Goal: Transaction & Acquisition: Obtain resource

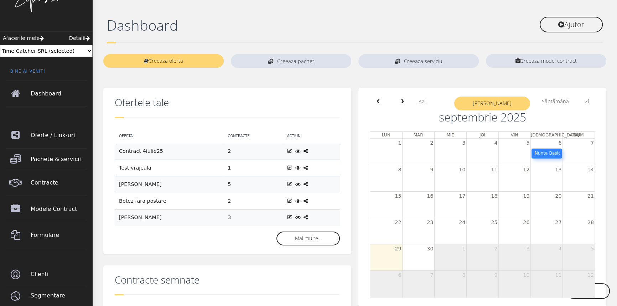
scroll to position [23, 0]
click at [402, 103] on span "next" at bounding box center [402, 101] width 6 height 5
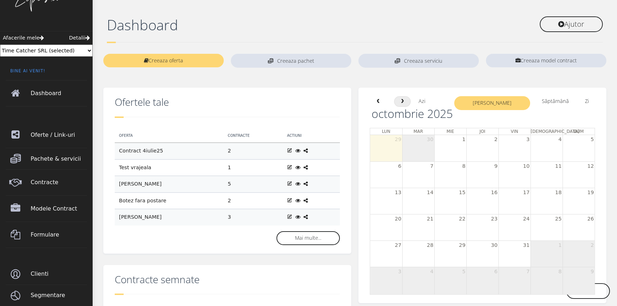
click at [402, 103] on span "next" at bounding box center [402, 101] width 6 height 5
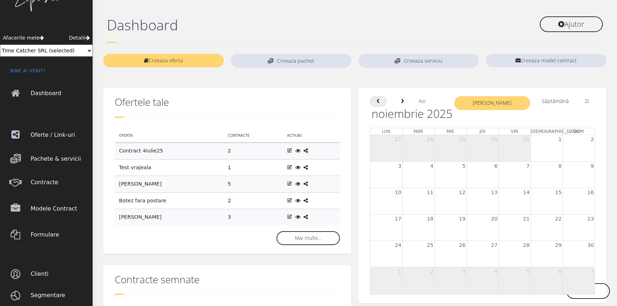
click at [379, 101] on span "prev" at bounding box center [378, 101] width 6 height 5
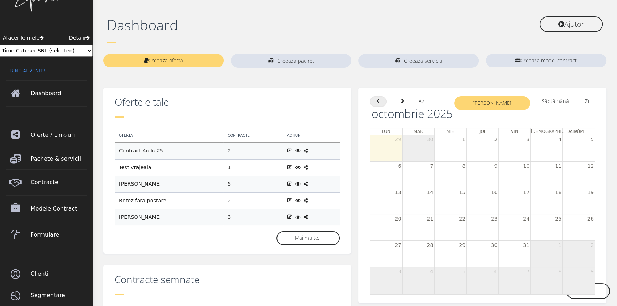
click at [379, 101] on span "prev" at bounding box center [378, 101] width 6 height 5
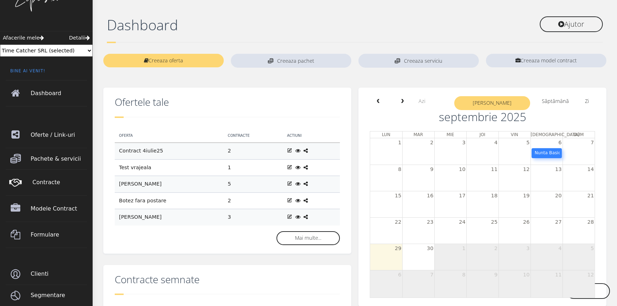
click at [42, 185] on span "Contracte" at bounding box center [60, 182] width 56 height 20
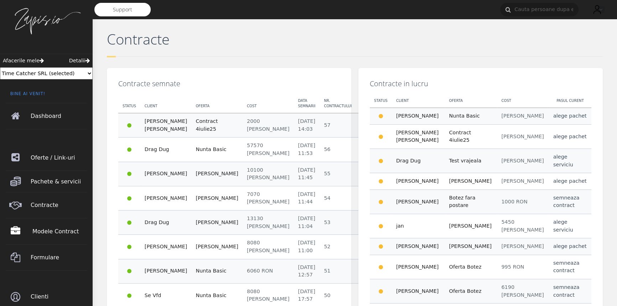
click at [49, 232] on span "Modele Contract" at bounding box center [60, 231] width 56 height 20
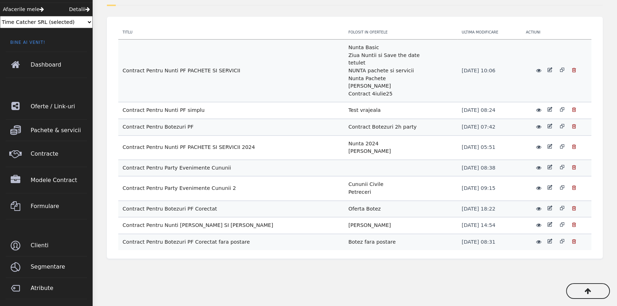
scroll to position [56, 0]
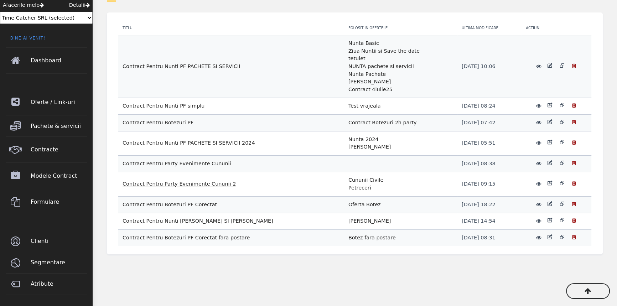
click at [197, 181] on link "Contract Pentru Party Evenimente Cununii 2" at bounding box center [178, 184] width 113 height 6
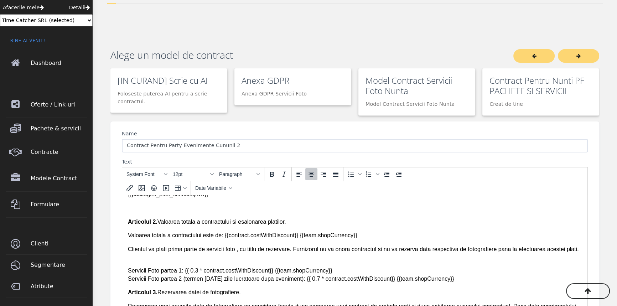
scroll to position [148, 0]
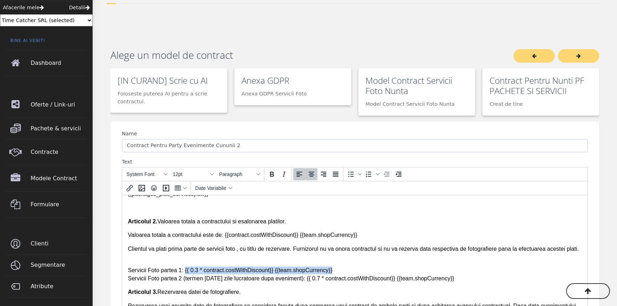
drag, startPoint x: 182, startPoint y: 270, endPoint x: 359, endPoint y: 269, distance: 176.6
click at [359, 269] on p "Servicii Foto partea 1: {{ 0.3 * contract.costWithDiscount}} {{team.shopCurrenc…" at bounding box center [355, 270] width 454 height 24
click at [210, 189] on span "Date Variabile" at bounding box center [210, 188] width 31 height 6
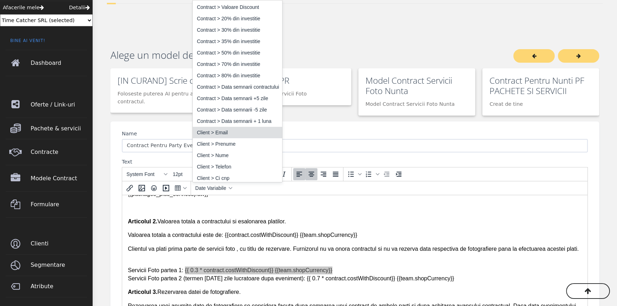
scroll to position [63, 0]
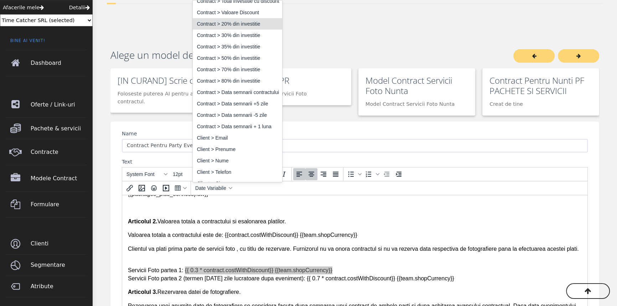
click at [239, 24] on div "Contract > 20% din investitie" at bounding box center [238, 24] width 82 height 9
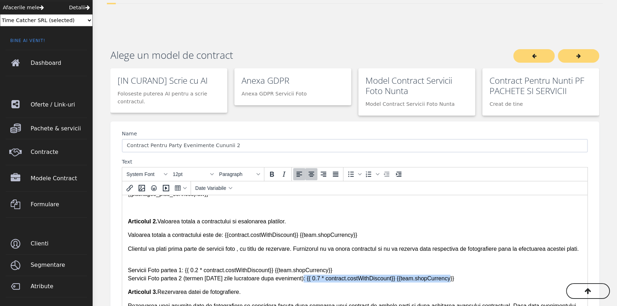
drag, startPoint x: 297, startPoint y: 280, endPoint x: 447, endPoint y: 279, distance: 149.5
click at [447, 279] on p "Servicii Foto partea 1: {{ 0.2 * contract.costWithDiscount}} {{team.shopCurrenc…" at bounding box center [355, 270] width 454 height 24
click at [221, 187] on span "Date Variabile" at bounding box center [210, 188] width 31 height 6
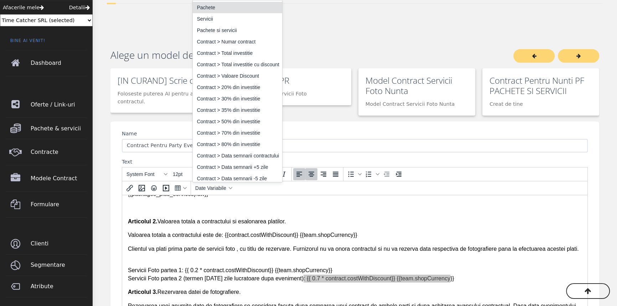
scroll to position [2, 0]
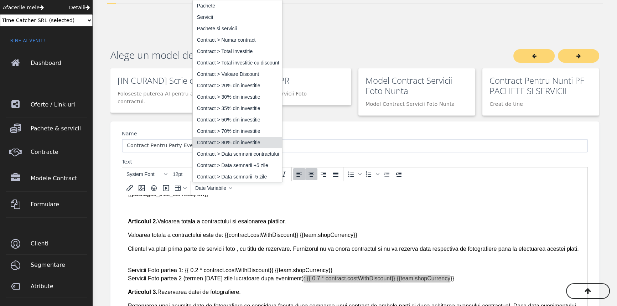
click at [235, 140] on div "Contract > 80% din investitie" at bounding box center [238, 142] width 82 height 9
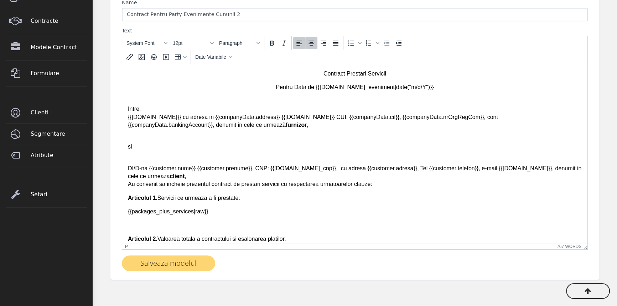
scroll to position [208, 0]
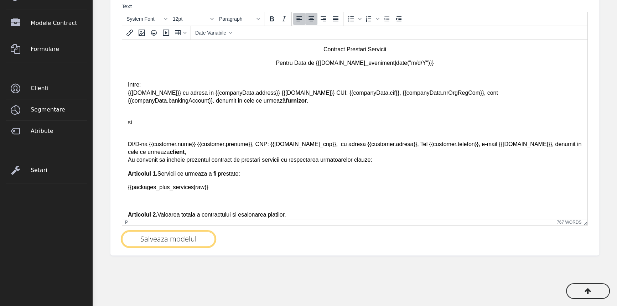
click at [147, 238] on button "Salveaza modelul" at bounding box center [168, 239] width 93 height 16
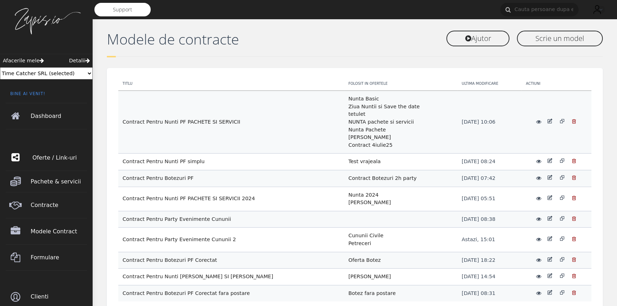
click at [56, 159] on span "Oferte / Link-uri" at bounding box center [60, 158] width 56 height 20
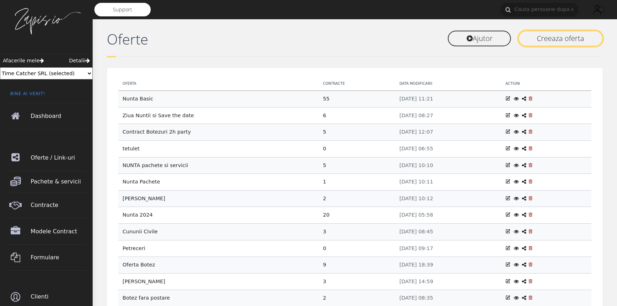
click at [562, 39] on link "Creeaza oferta" at bounding box center [560, 39] width 84 height 16
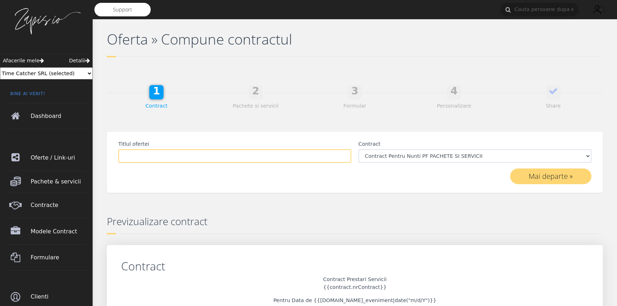
click at [145, 153] on input "Titlul ofertei" at bounding box center [234, 156] width 233 height 14
type input "C Civile"
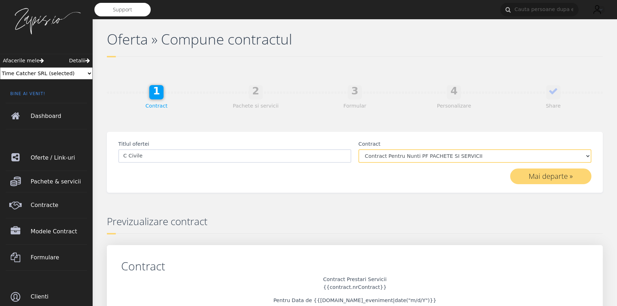
click at [433, 156] on select "Contract Pentru Nunti PF PACHETE SI SERVICII Contract Pentru Nunti PF simplu Co…" at bounding box center [474, 156] width 233 height 14
select select "34"
click at [358, 149] on select "Contract Pentru Nunti PF PACHETE SI SERVICII Contract Pentru Nunti PF simplu Co…" at bounding box center [474, 156] width 233 height 14
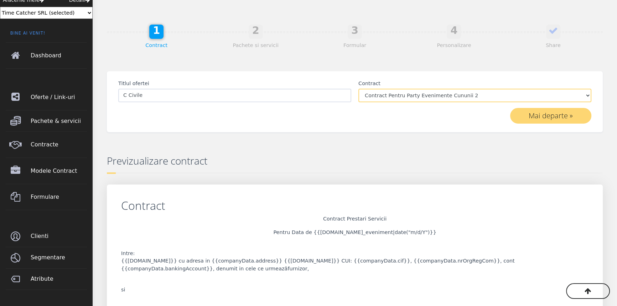
scroll to position [61, 0]
click at [538, 116] on button "Mai departe »" at bounding box center [550, 116] width 81 height 16
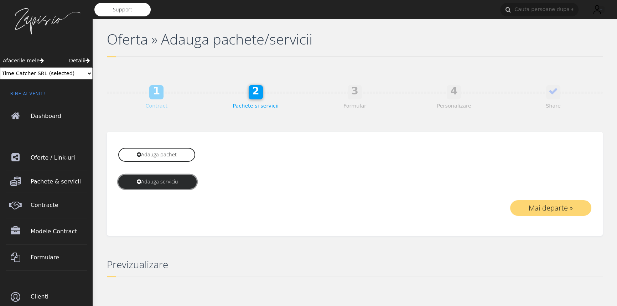
click at [151, 182] on link "Adauga serviciu" at bounding box center [157, 182] width 78 height 14
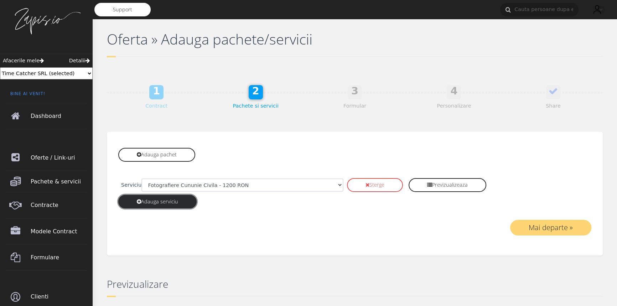
click at [169, 201] on link "Adauga serviciu" at bounding box center [157, 202] width 78 height 14
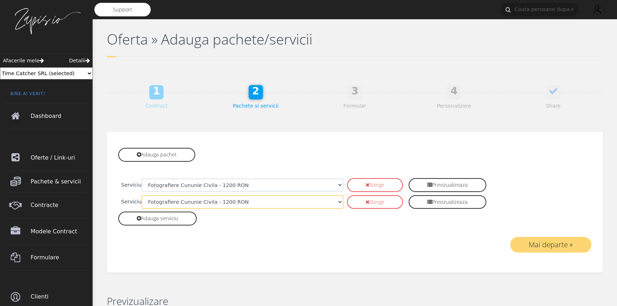
click at [181, 200] on select "Fotografiere Cununie Civila - 1200 RON Fotografiere Petrecere Cununie Civila - …" at bounding box center [242, 202] width 202 height 14
select select "87"
click at [141, 195] on select "Fotografiere Cununie Civila - 1200 RON Fotografiere Petrecere Cununie Civila - …" at bounding box center [242, 202] width 202 height 14
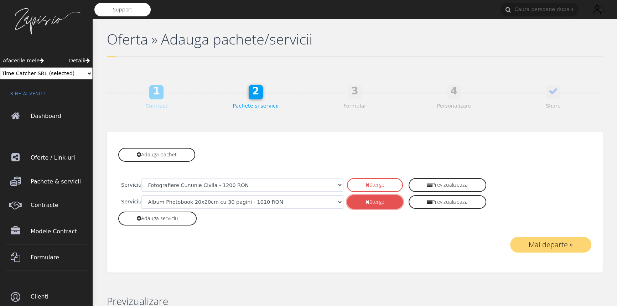
click at [347, 200] on link "Sterge" at bounding box center [375, 202] width 56 height 14
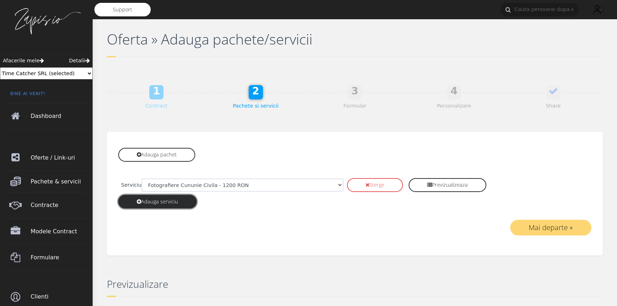
click at [148, 201] on link "Adauga serviciu" at bounding box center [157, 202] width 78 height 14
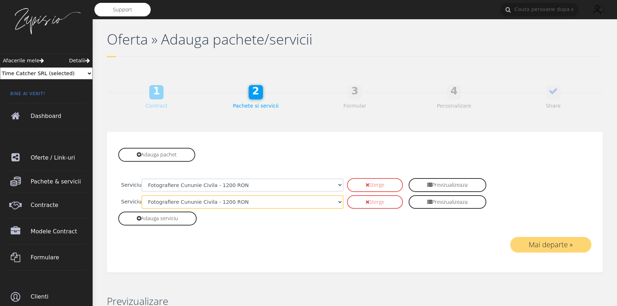
click at [163, 204] on select "Fotografiere Cununie Civila - 1200 RON Fotografiere Petrecere Cununie Civila - …" at bounding box center [242, 202] width 202 height 14
click at [141, 195] on select "Fotografiere Cununie Civila - 1200 RON Fotografiere Petrecere Cununie Civila - …" at bounding box center [242, 202] width 202 height 14
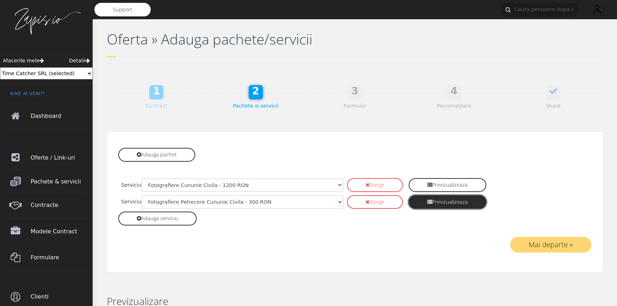
click at [427, 202] on span at bounding box center [429, 201] width 5 height 5
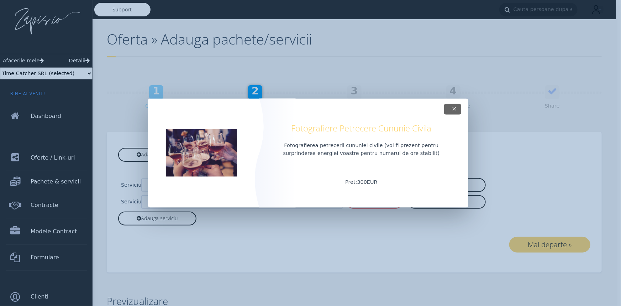
click at [451, 109] on button "Close" at bounding box center [452, 109] width 17 height 11
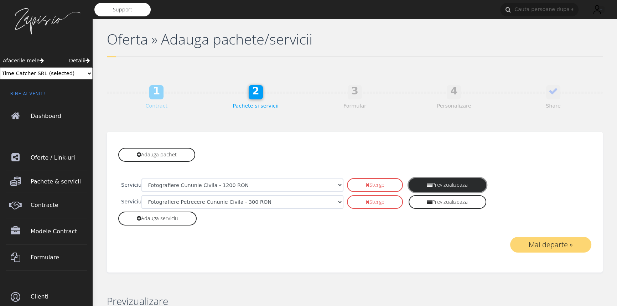
click at [408, 184] on link "Previzualizeaza" at bounding box center [447, 185] width 78 height 14
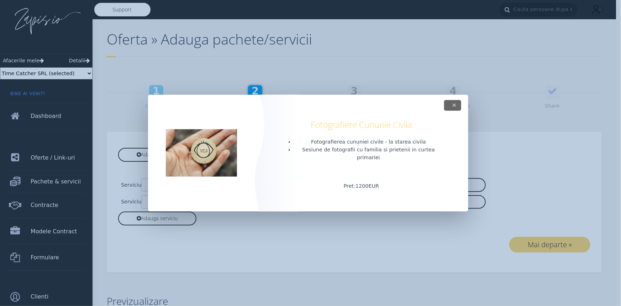
click at [455, 107] on span "Close" at bounding box center [454, 104] width 5 height 9
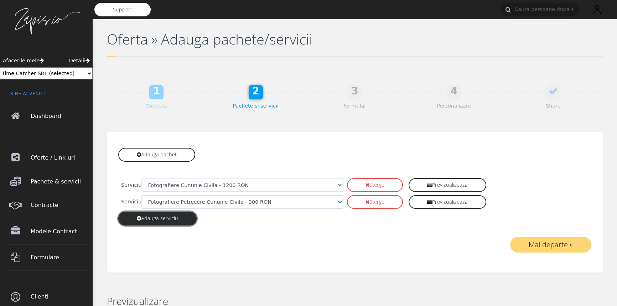
click at [178, 217] on link "Adauga serviciu" at bounding box center [157, 218] width 78 height 14
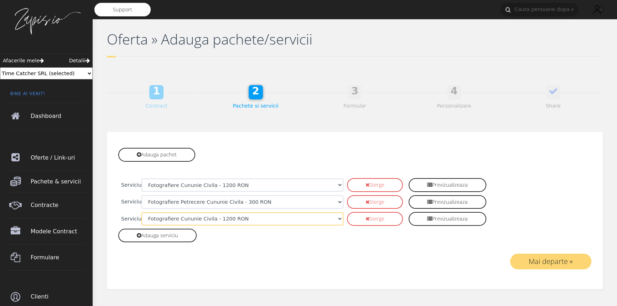
click at [208, 221] on select "Fotografiere Cununie Civila - 1200 RON Fotografiere Petrecere Cununie Civila - …" at bounding box center [242, 219] width 202 height 14
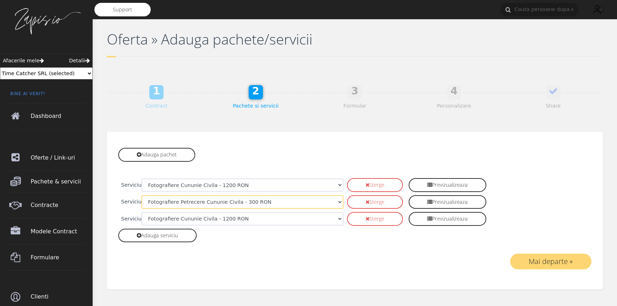
click at [255, 201] on select "Fotografiere Cununie Civila - 1200 RON Fotografiere Petrecere Cununie Civila - …" at bounding box center [242, 202] width 202 height 14
select select "86"
click at [141, 195] on select "Fotografiere Cununie Civila - 1200 RON Fotografiere Petrecere Cununie Civila - …" at bounding box center [242, 202] width 202 height 14
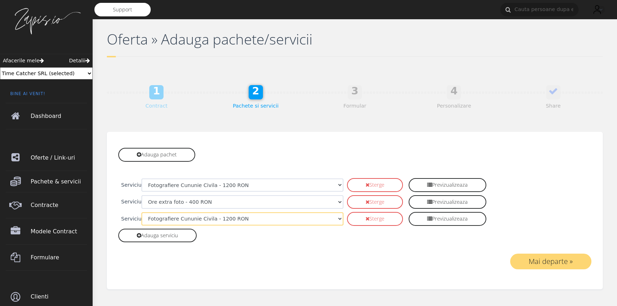
click at [204, 218] on select "Fotografiere Cununie Civila - 1200 RON Fotografiere Petrecere Cununie Civila - …" at bounding box center [242, 219] width 202 height 14
select select "87"
click at [141, 212] on select "Fotografiere Cununie Civila - 1200 RON Fotografiere Petrecere Cununie Civila - …" at bounding box center [242, 219] width 202 height 14
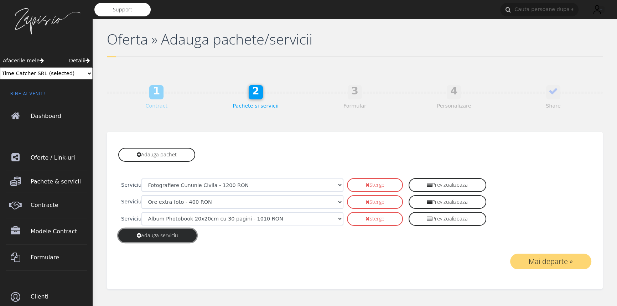
click at [167, 235] on link "Adauga serviciu" at bounding box center [157, 236] width 78 height 14
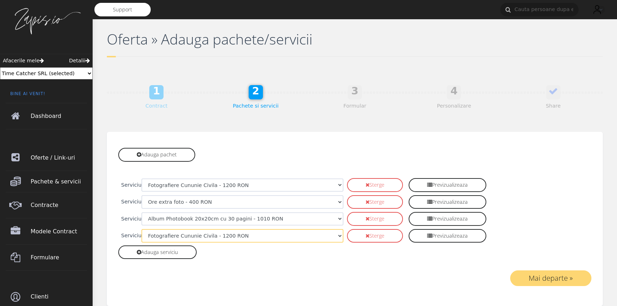
click at [190, 234] on select "Fotografiere Cununie Civila - 1200 RON Fotografiere Petrecere Cununie Civila - …" at bounding box center [242, 236] width 202 height 14
select select "88"
click at [141, 229] on select "Fotografiere Cununie Civila - 1200 RON Fotografiere Petrecere Cununie Civila - …" at bounding box center [242, 236] width 202 height 14
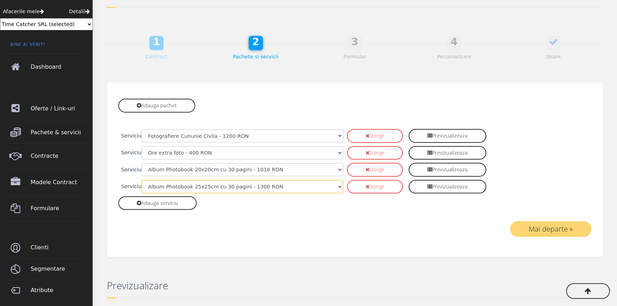
scroll to position [48, 0]
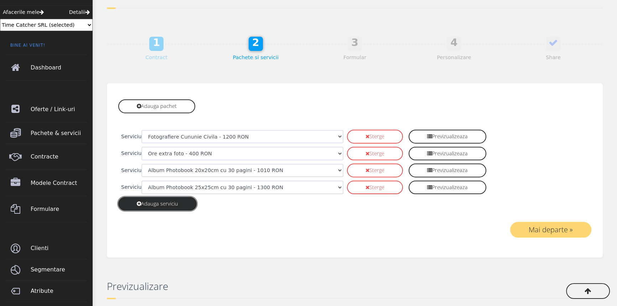
click at [169, 203] on link "Adauga serviciu" at bounding box center [157, 204] width 78 height 14
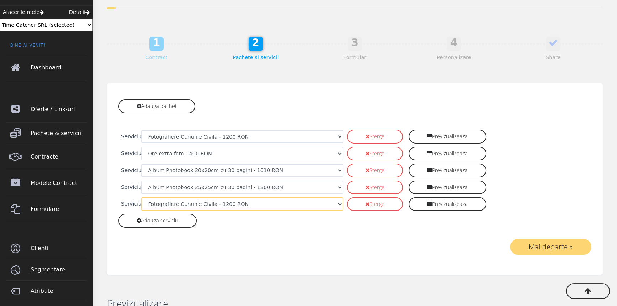
click at [177, 199] on select "Fotografiere Cununie Civila - 1200 RON Fotografiere Petrecere Cununie Civila - …" at bounding box center [242, 204] width 202 height 14
select select "85"
click at [141, 197] on select "Fotografiere Cununie Civila - 1200 RON Fotografiere Petrecere Cununie Civila - …" at bounding box center [242, 204] width 202 height 14
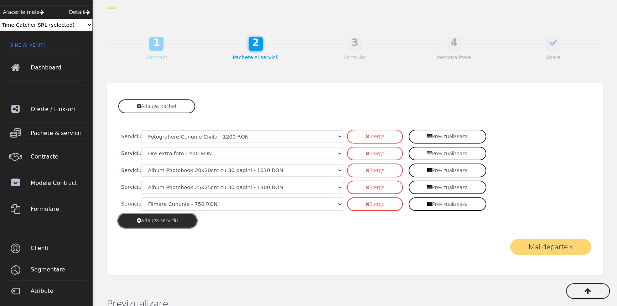
click at [179, 219] on link "Adauga serviciu" at bounding box center [157, 221] width 78 height 14
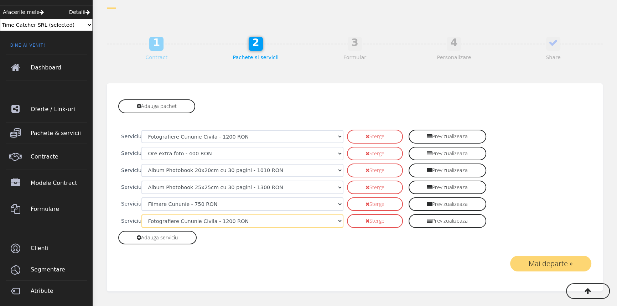
click at [182, 218] on select "Fotografiere Cununie Civila - 1200 RON Fotografiere Petrecere Cununie Civila - …" at bounding box center [242, 221] width 202 height 14
click at [290, 261] on div at bounding box center [354, 264] width 473 height 16
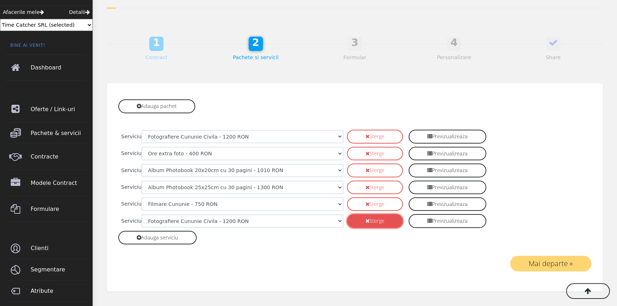
click at [350, 222] on link "Sterge" at bounding box center [375, 221] width 56 height 14
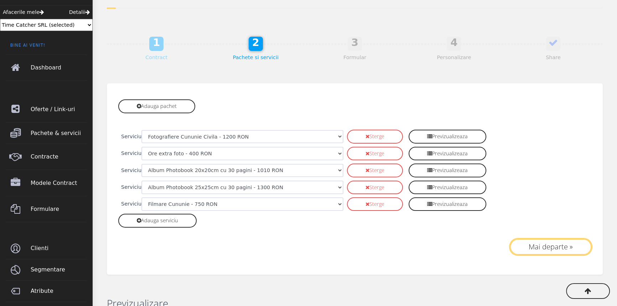
click at [534, 244] on button "Mai departe »" at bounding box center [550, 247] width 81 height 16
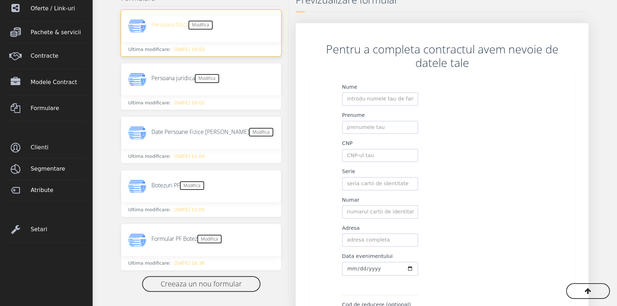
scroll to position [142, 0]
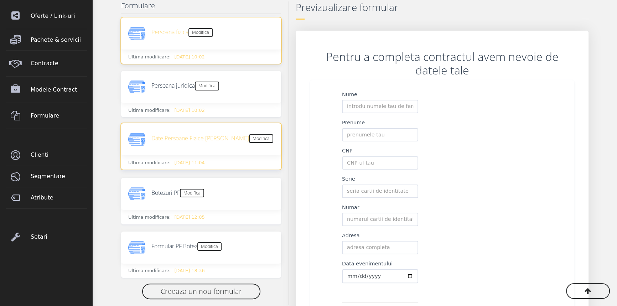
click at [174, 143] on div "Date Persoane Fizice Nunti Modifica" at bounding box center [212, 139] width 122 height 10
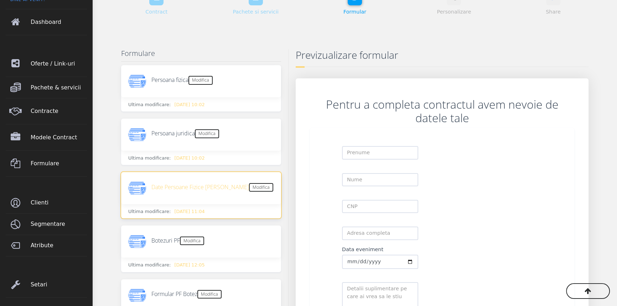
scroll to position [61, 0]
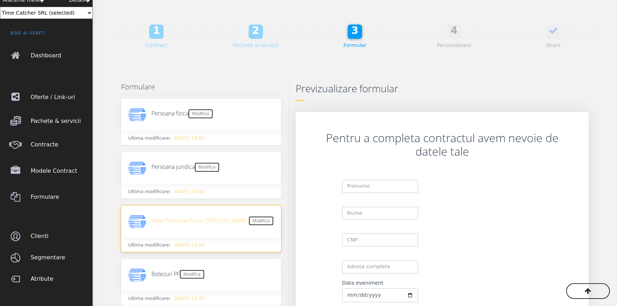
click at [159, 39] on link "1 Contract" at bounding box center [156, 46] width 99 height 14
click at [255, 39] on link "2 Pachete si servicii" at bounding box center [255, 46] width 99 height 14
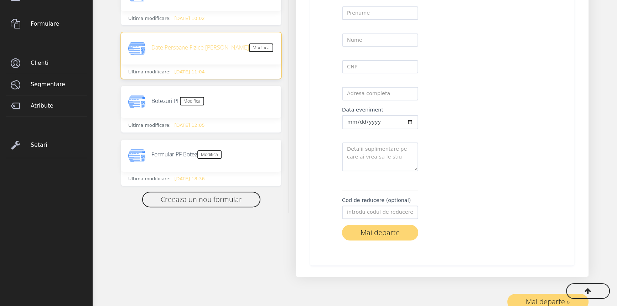
scroll to position [258, 0]
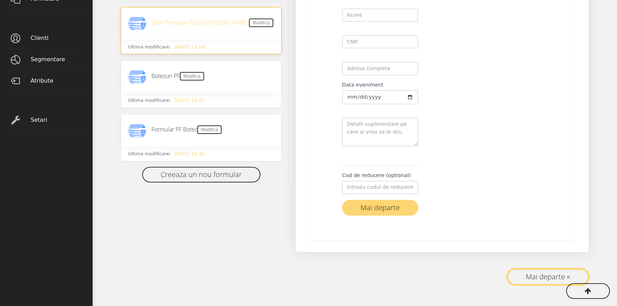
click at [534, 278] on button "Mai departe »" at bounding box center [547, 277] width 81 height 16
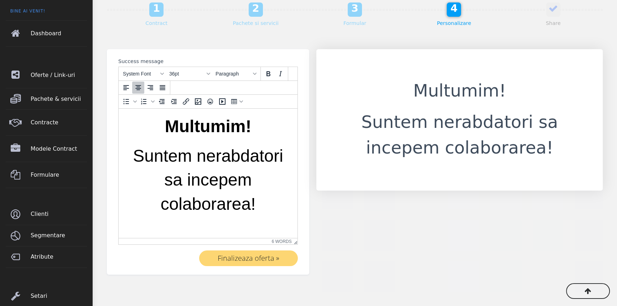
scroll to position [83, 0]
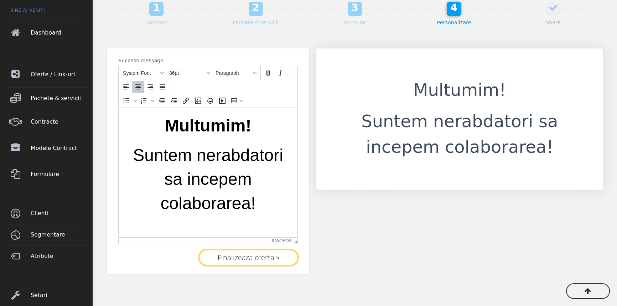
click at [252, 257] on button "Finalizeaza oferta »" at bounding box center [248, 258] width 99 height 16
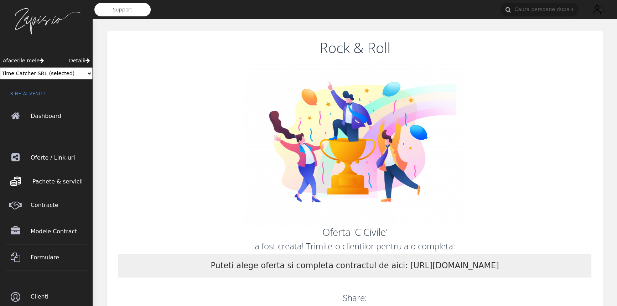
click at [43, 178] on span "Pachete & servicii" at bounding box center [60, 182] width 56 height 20
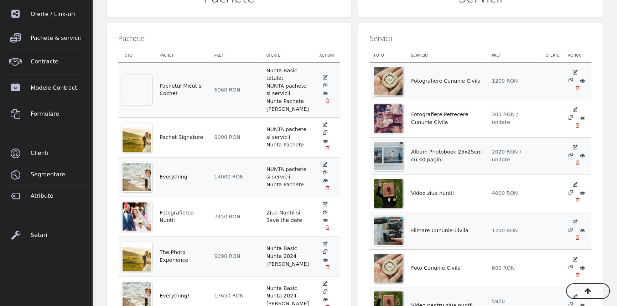
scroll to position [146, 0]
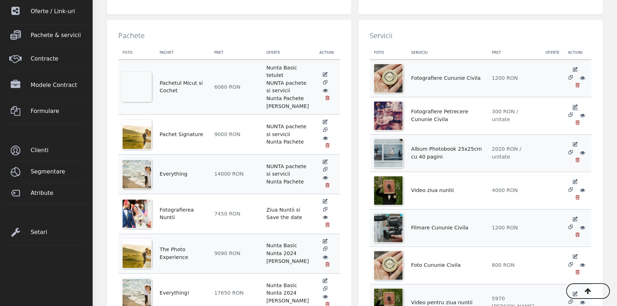
click at [572, 110] on icon at bounding box center [575, 107] width 6 height 6
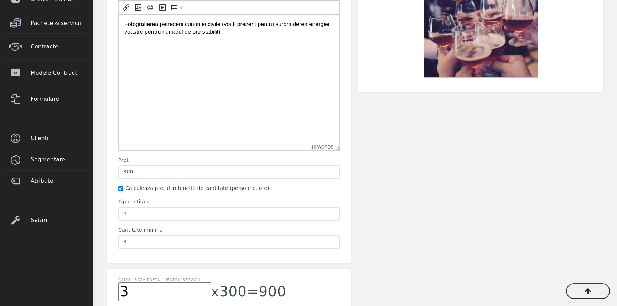
scroll to position [159, 0]
click at [138, 172] on input "300" at bounding box center [228, 172] width 221 height 14
type input "400"
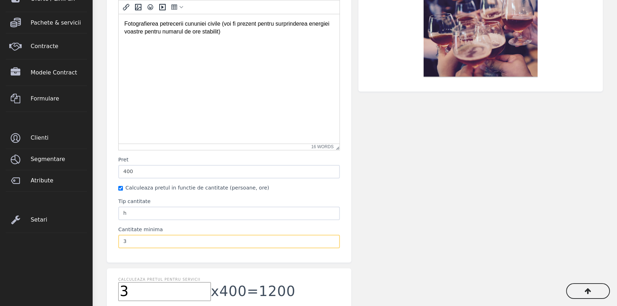
click at [134, 243] on input "3" at bounding box center [228, 242] width 221 height 14
type input "2"
click at [331, 243] on input "2" at bounding box center [228, 242] width 221 height 14
click at [362, 240] on div "Foto https://images.unsplash.com/photo-1438557068880-c5f474830377?crop=entropy&…" at bounding box center [480, 97] width 251 height 342
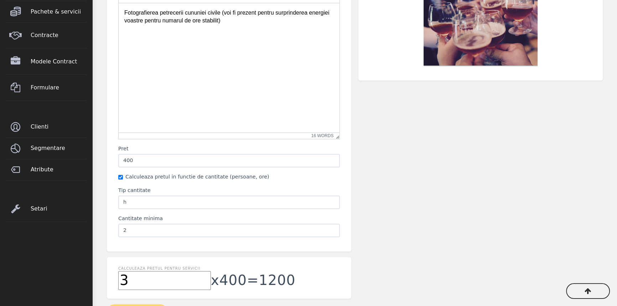
scroll to position [170, 0]
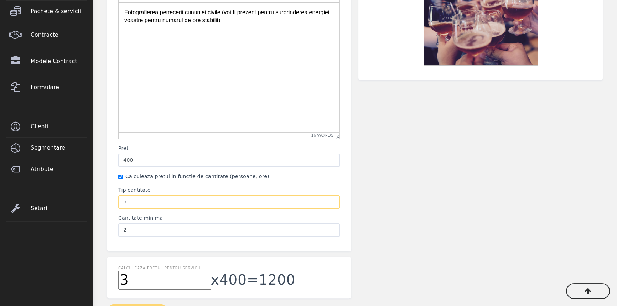
click at [284, 200] on input "h" at bounding box center [228, 202] width 221 height 14
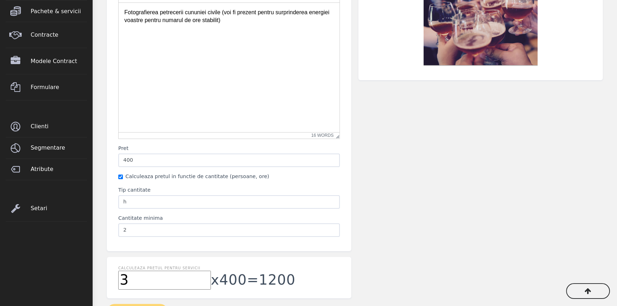
click at [159, 276] on input "3" at bounding box center [164, 280] width 93 height 19
type input "2"
click at [140, 231] on input "2" at bounding box center [228, 230] width 221 height 14
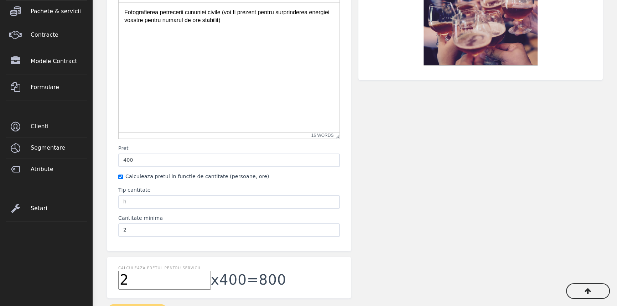
click at [307, 277] on div "2 x 400 = 800" at bounding box center [233, 280] width 231 height 19
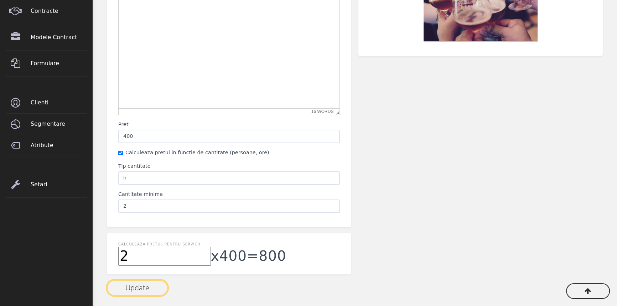
click at [134, 284] on button "Update" at bounding box center [137, 288] width 61 height 16
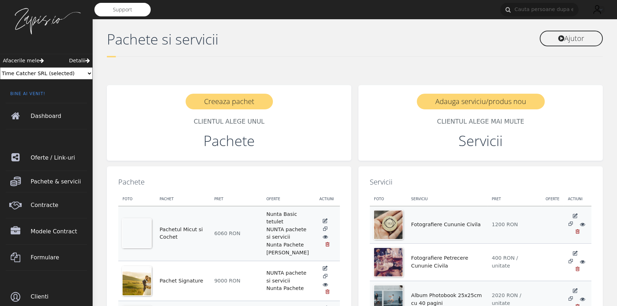
click at [580, 263] on icon at bounding box center [582, 261] width 5 height 5
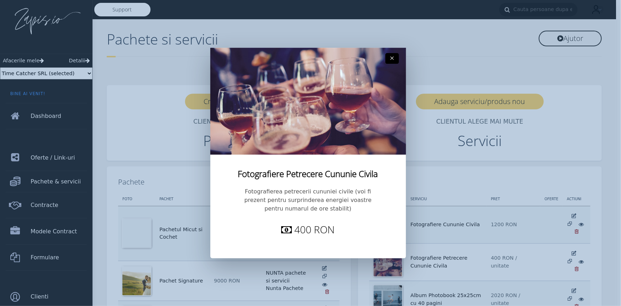
click at [545, 263] on div "Fotografiere Petrecere Cununie Civila Fotografierea petrecerii cununiei civile …" at bounding box center [310, 153] width 621 height 306
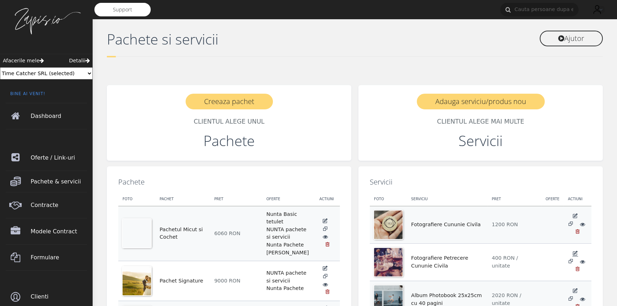
click at [572, 256] on icon at bounding box center [575, 253] width 6 height 6
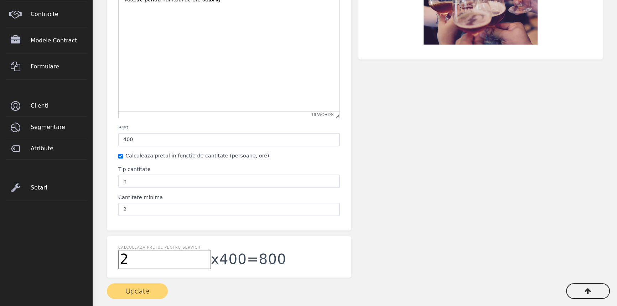
scroll to position [191, 0]
click at [152, 286] on button "Update" at bounding box center [137, 291] width 61 height 16
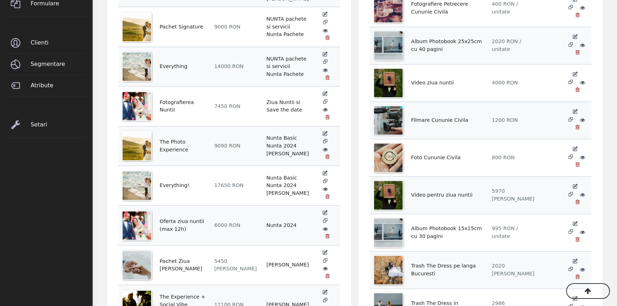
scroll to position [256, 0]
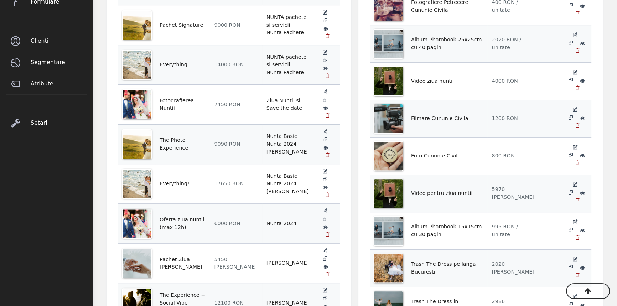
click at [572, 113] on icon at bounding box center [575, 110] width 6 height 6
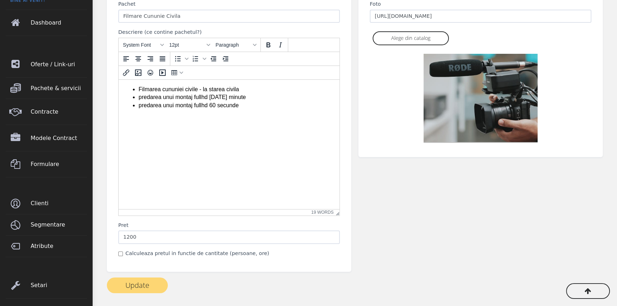
scroll to position [98, 0]
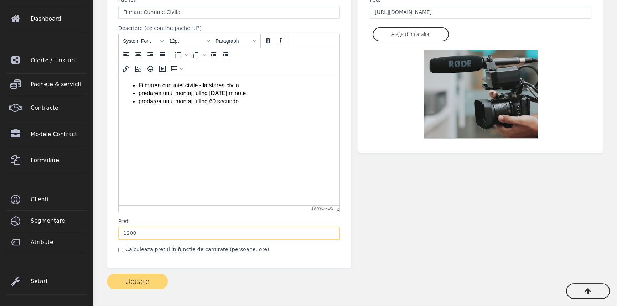
click at [151, 231] on input "1200" at bounding box center [228, 233] width 221 height 14
type input "1015"
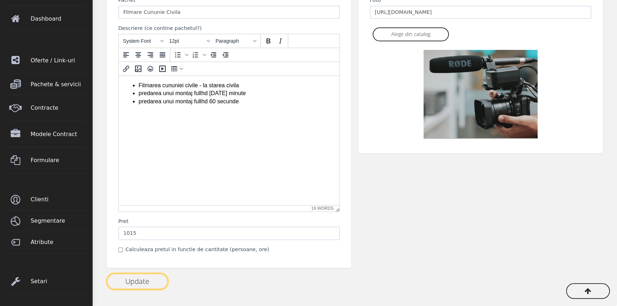
click at [142, 285] on button "Update" at bounding box center [137, 281] width 61 height 16
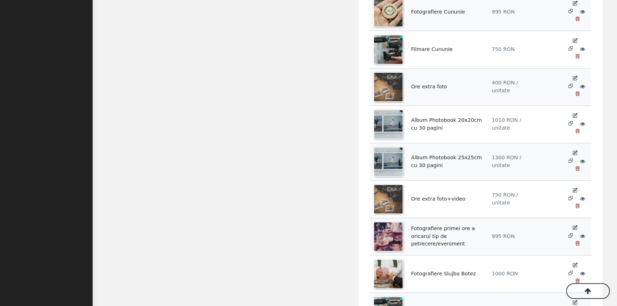
scroll to position [667, 0]
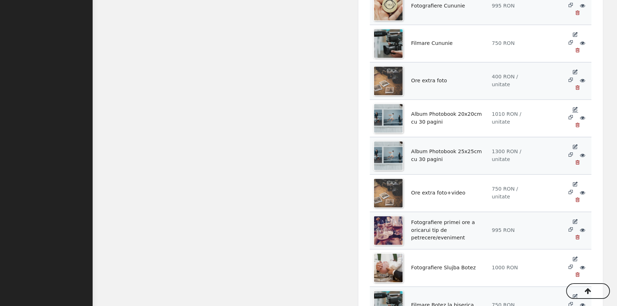
click at [572, 112] on icon at bounding box center [575, 109] width 6 height 6
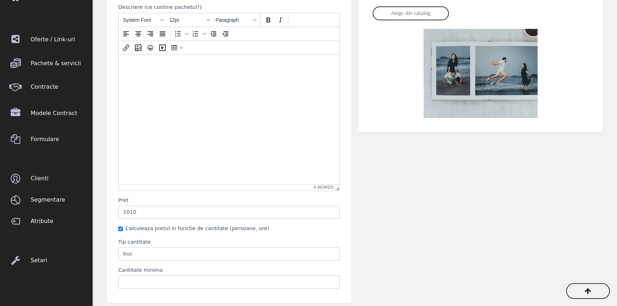
scroll to position [123, 0]
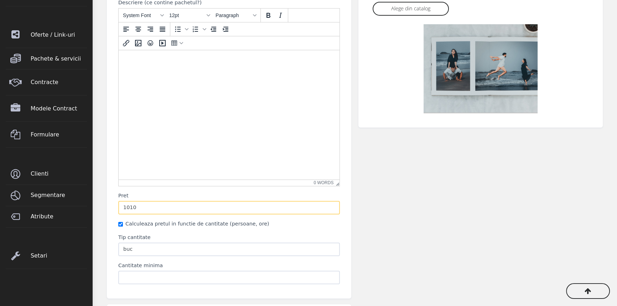
click at [147, 207] on input "1010" at bounding box center [228, 208] width 221 height 14
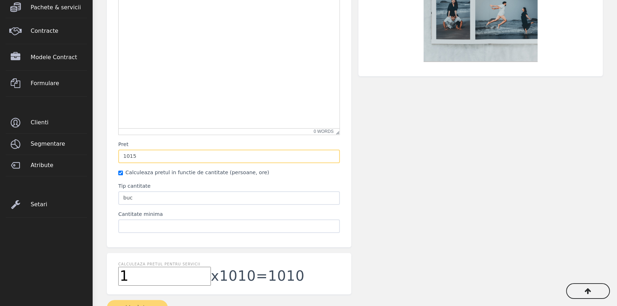
scroll to position [194, 0]
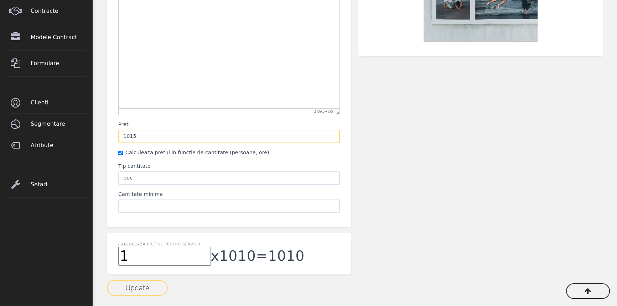
type input "1015"
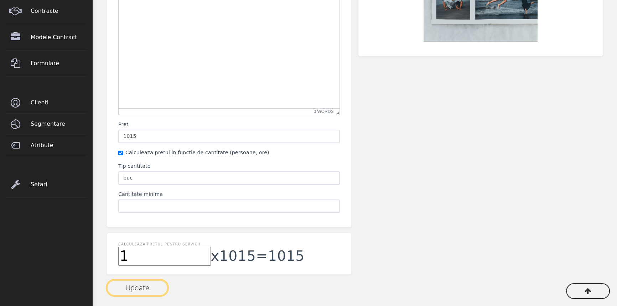
click at [137, 291] on button "Update" at bounding box center [137, 288] width 61 height 16
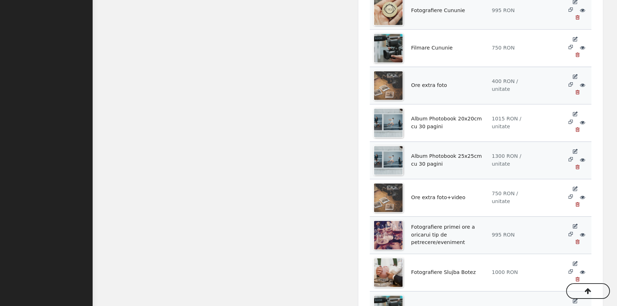
scroll to position [664, 0]
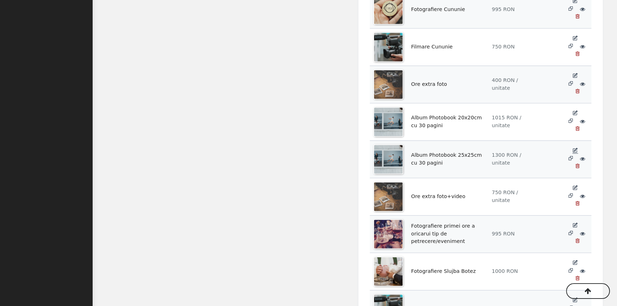
click at [572, 153] on icon at bounding box center [575, 150] width 6 height 6
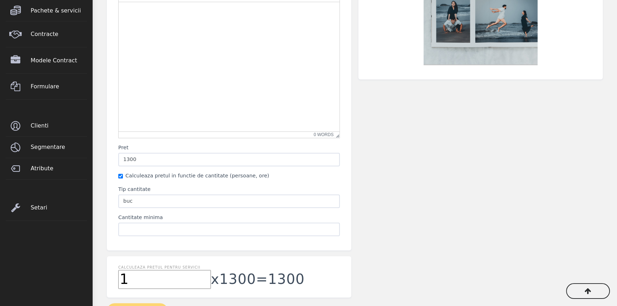
scroll to position [194, 0]
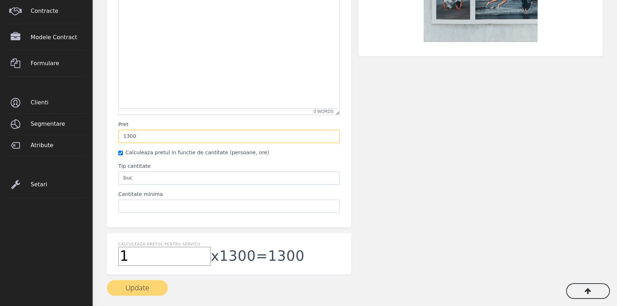
click at [156, 135] on input "1300" at bounding box center [228, 137] width 221 height 14
type input "1520"
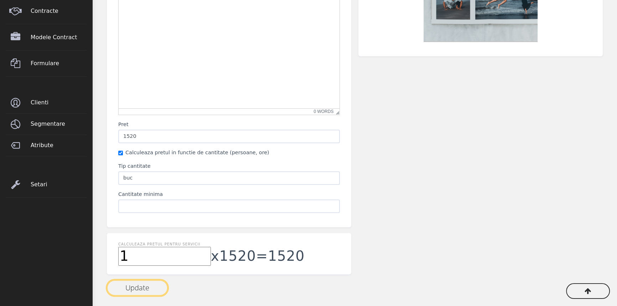
click at [131, 284] on button "Update" at bounding box center [137, 288] width 61 height 16
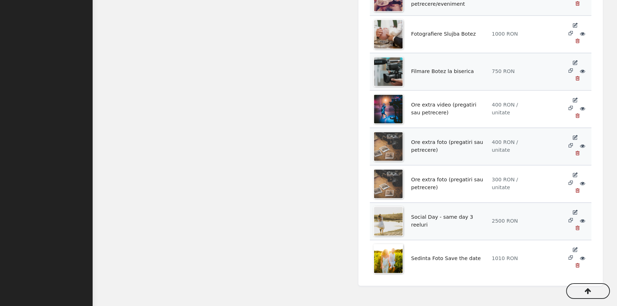
scroll to position [913, 0]
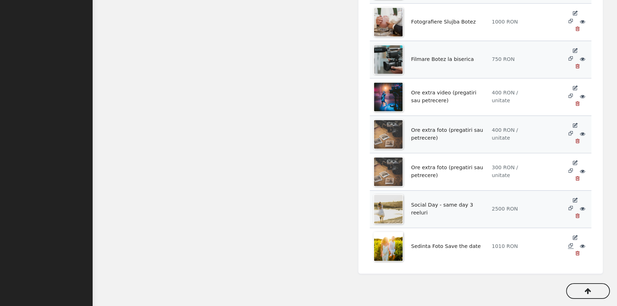
click at [573, 242] on icon at bounding box center [571, 245] width 6 height 6
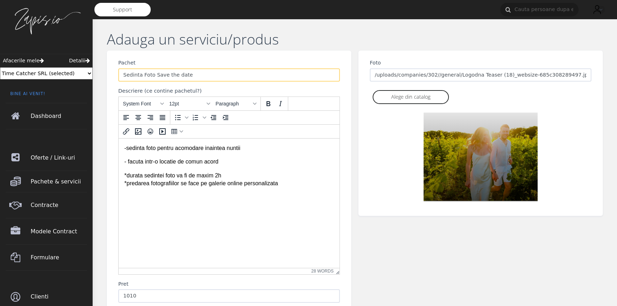
drag, startPoint x: 151, startPoint y: 75, endPoint x: 212, endPoint y: 74, distance: 60.9
click at [212, 74] on input "Sedinta Foto Save the date" at bounding box center [228, 75] width 221 height 14
type input "Sedinta Foto de cuplu in ziua cununiei"
click at [223, 193] on html "-sedinta foto pentru acomodare inaintea nuntii - facuta intr-o locatie de comun…" at bounding box center [229, 165] width 221 height 55
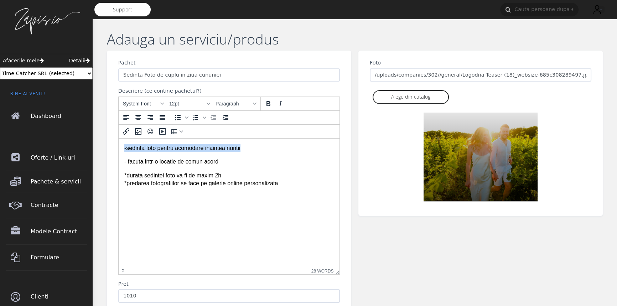
drag, startPoint x: 124, startPoint y: 148, endPoint x: 261, endPoint y: 150, distance: 136.7
click at [261, 150] on p "-sedinta foto pentru acomodare inaintea nuntii" at bounding box center [228, 148] width 209 height 8
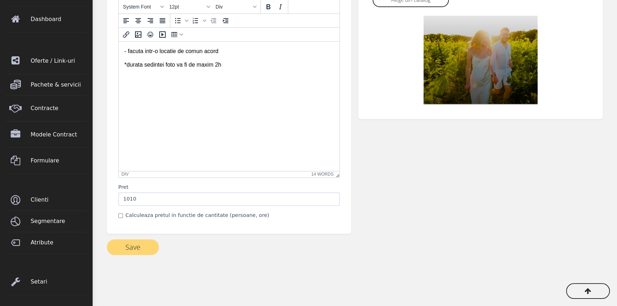
scroll to position [98, 0]
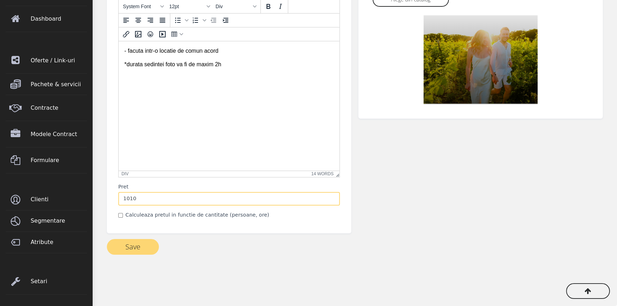
click at [146, 199] on input "1010" at bounding box center [228, 199] width 221 height 14
type input "760"
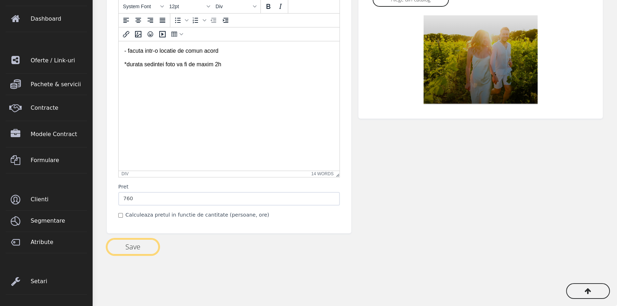
click at [129, 247] on button "Save" at bounding box center [133, 247] width 52 height 16
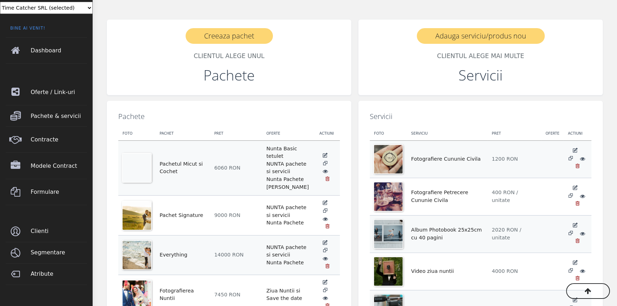
scroll to position [65, 0]
click at [50, 164] on span "Modele Contract" at bounding box center [60, 166] width 56 height 20
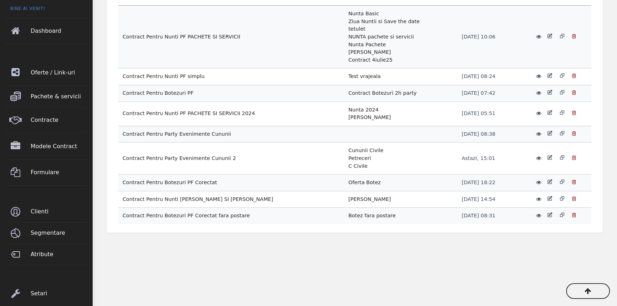
scroll to position [85, 0]
click at [547, 157] on icon at bounding box center [550, 157] width 6 height 6
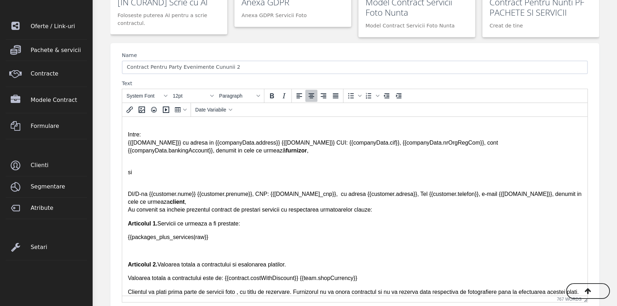
scroll to position [30, 0]
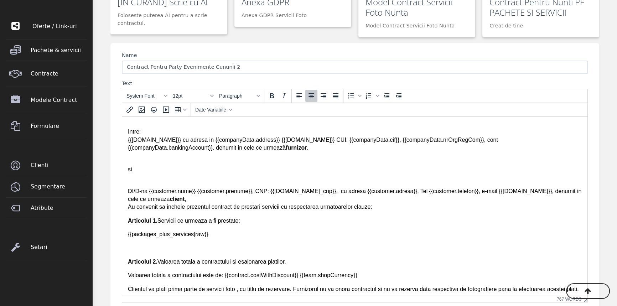
click at [50, 25] on span "Oferte / Link-uri" at bounding box center [60, 26] width 56 height 20
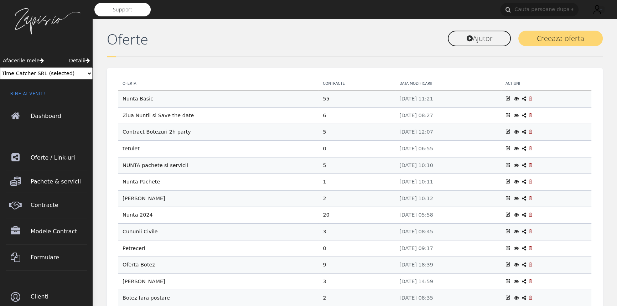
scroll to position [109, 0]
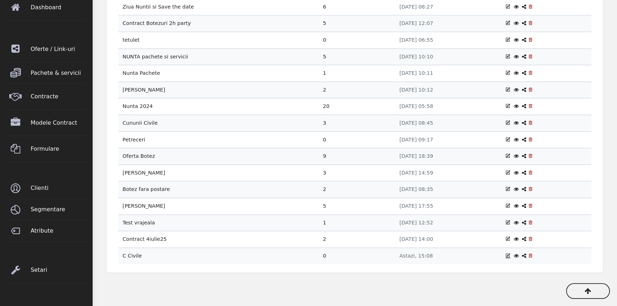
click at [507, 253] on icon at bounding box center [507, 254] width 5 height 5
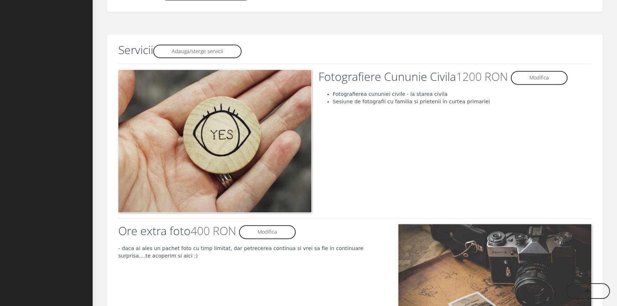
scroll to position [435, 0]
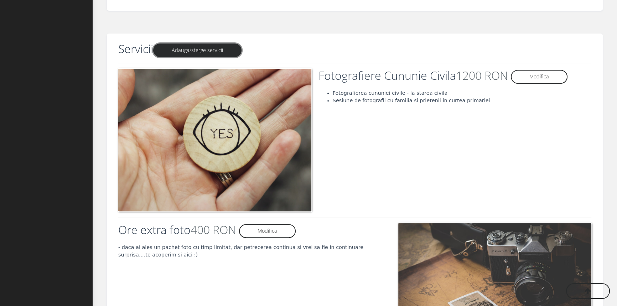
click at [193, 51] on link "Adauga/sterge servicii" at bounding box center [197, 50] width 88 height 14
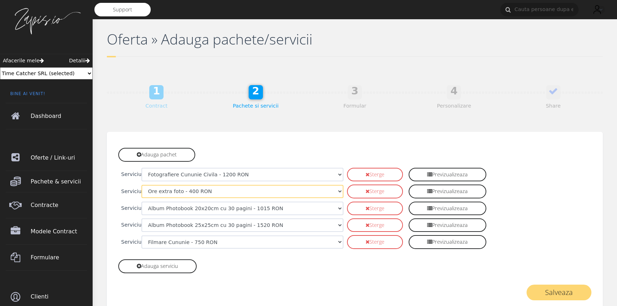
click at [203, 189] on select "Fotografiere Cununie Civila - 1200 RON Fotografiere Petrecere Cununie Civila - …" at bounding box center [242, 192] width 202 height 14
select select "194"
click at [141, 185] on select "Fotografiere Cununie Civila - 1200 RON Fotografiere Petrecere Cununie Civila - …" at bounding box center [242, 192] width 202 height 14
click at [215, 209] on select "Fotografiere Cununie Civila - 1200 RON Fotografiere Petrecere Cununie Civila - …" at bounding box center [242, 209] width 202 height 14
select select "45"
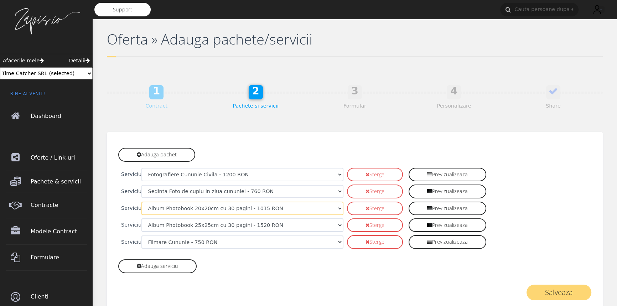
click at [141, 202] on select "Fotografiere Cununie Civila - 1200 RON Fotografiere Petrecere Cununie Civila - …" at bounding box center [242, 209] width 202 height 14
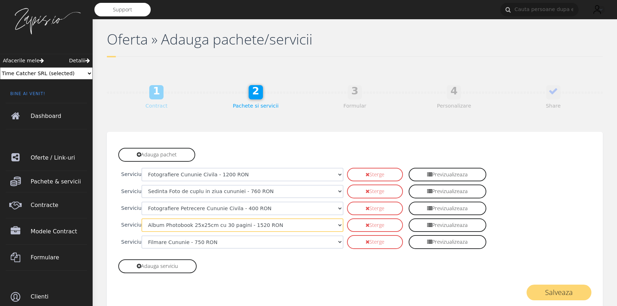
click at [214, 223] on select "Fotografiere Cununie Civila - 1200 RON Fotografiere Petrecere Cununie Civila - …" at bounding box center [242, 225] width 202 height 14
select select "85"
click at [141, 218] on select "Fotografiere Cununie Civila - 1200 RON Fotografiere Petrecere Cununie Civila - …" at bounding box center [242, 225] width 202 height 14
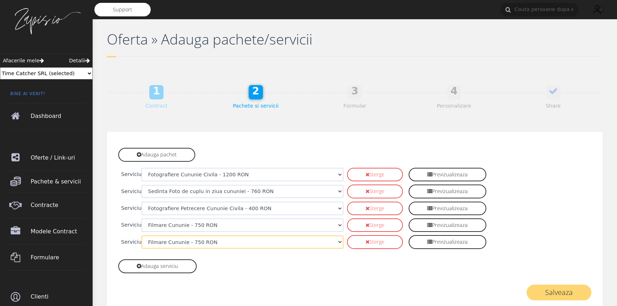
click at [188, 242] on select "Fotografiere Cununie Civila - 1200 RON Fotografiere Petrecere Cununie Civila - …" at bounding box center [242, 242] width 202 height 14
select select "87"
click at [141, 235] on select "Fotografiere Cununie Civila - 1200 RON Fotografiere Petrecere Cununie Civila - …" at bounding box center [242, 242] width 202 height 14
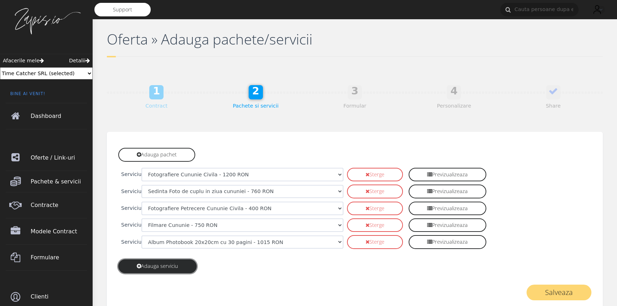
click at [176, 266] on link "Adauga serviciu" at bounding box center [157, 266] width 78 height 14
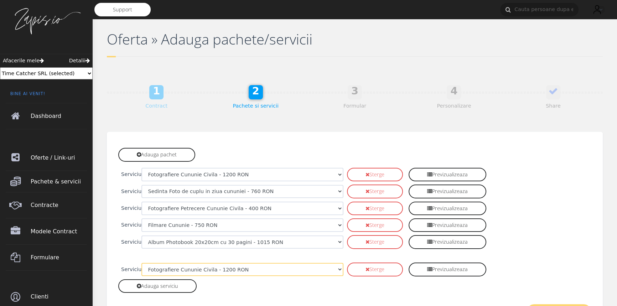
click at [184, 268] on select "Fotografiere Cununie Civila - 1200 RON Fotografiere Petrecere Cununie Civila - …" at bounding box center [242, 270] width 202 height 14
select select "88"
click at [141, 263] on select "Fotografiere Cununie Civila - 1200 RON Fotografiere Petrecere Cununie Civila - …" at bounding box center [242, 270] width 202 height 14
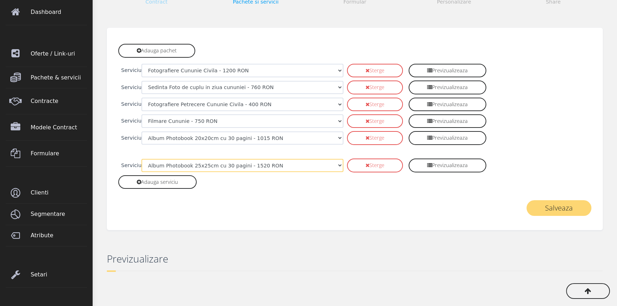
scroll to position [107, 0]
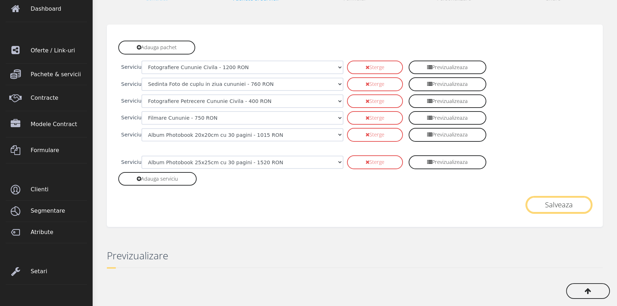
click at [556, 199] on button "Salveaza" at bounding box center [558, 205] width 65 height 16
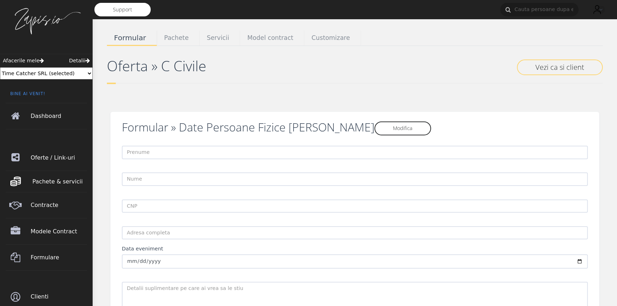
click at [54, 180] on span "Pachete & servicii" at bounding box center [60, 182] width 56 height 20
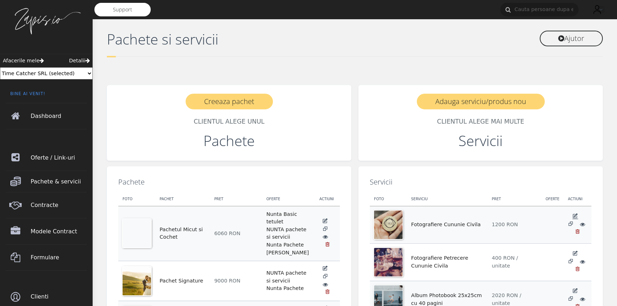
click at [572, 219] on icon at bounding box center [575, 216] width 6 height 6
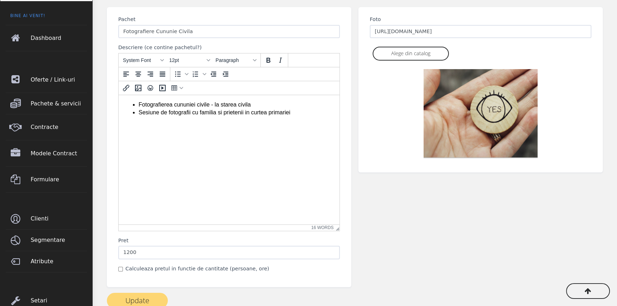
scroll to position [98, 0]
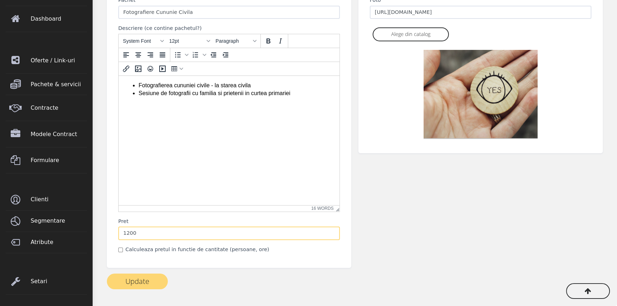
click at [131, 232] on input "1200" at bounding box center [228, 233] width 221 height 14
type input "1270"
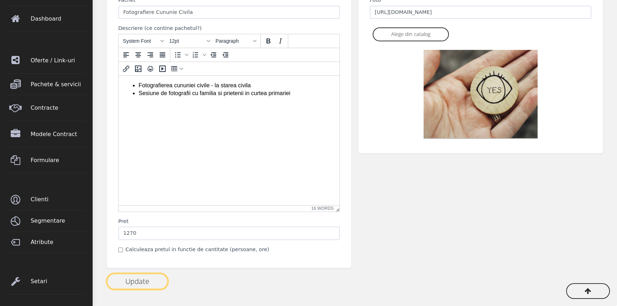
click at [138, 278] on button "Update" at bounding box center [137, 281] width 61 height 16
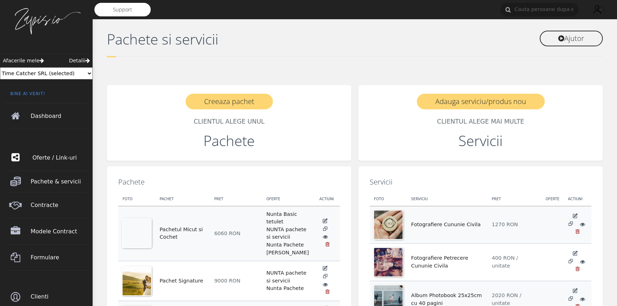
click at [38, 158] on span "Oferte / Link-uri" at bounding box center [60, 158] width 56 height 20
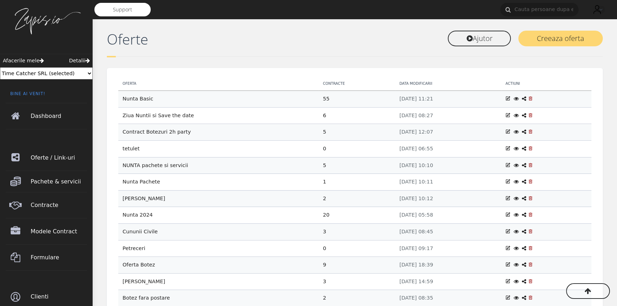
scroll to position [109, 0]
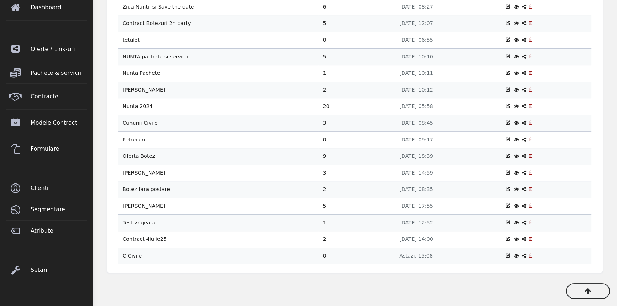
click at [524, 255] on icon at bounding box center [524, 255] width 4 height 5
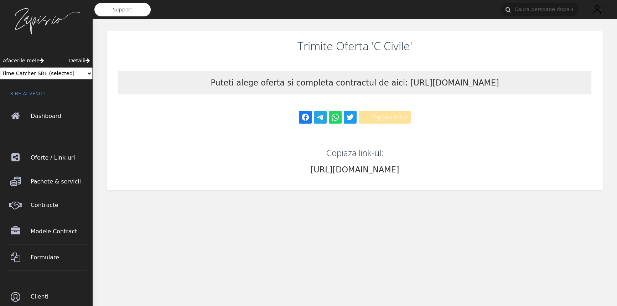
click at [391, 112] on button "Copiaza linkul" at bounding box center [385, 117] width 52 height 13
click at [33, 116] on span "Dashboard" at bounding box center [60, 116] width 56 height 20
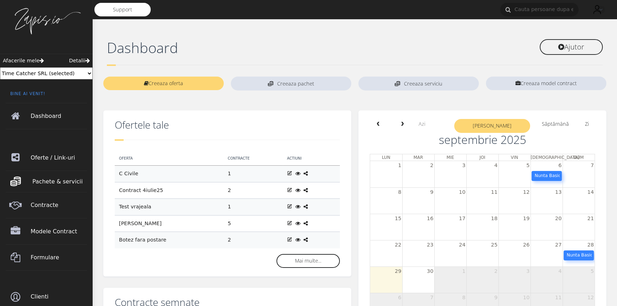
click at [50, 184] on span "Pachete & servicii" at bounding box center [60, 182] width 56 height 20
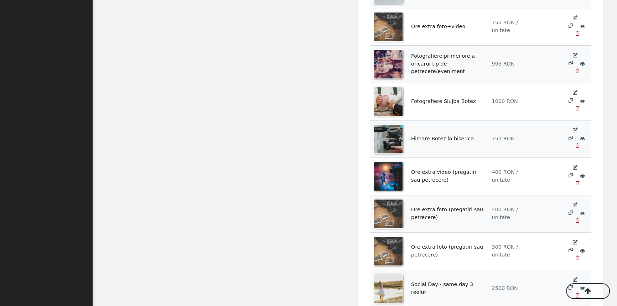
scroll to position [834, 0]
click at [572, 95] on icon at bounding box center [575, 92] width 6 height 6
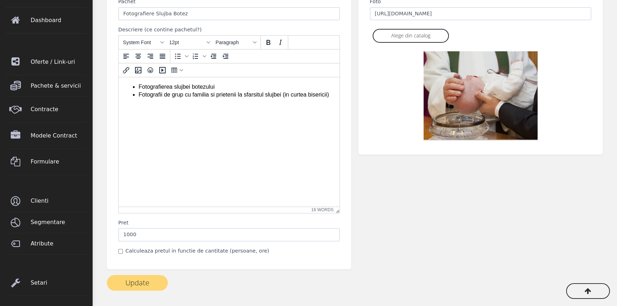
scroll to position [98, 0]
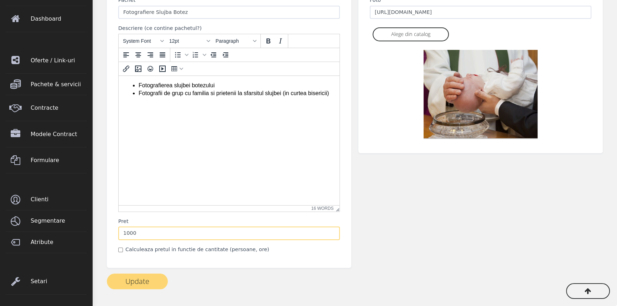
click at [174, 234] on input "1000" at bounding box center [228, 233] width 221 height 14
click at [132, 233] on input "1000" at bounding box center [228, 233] width 221 height 14
type input "1015"
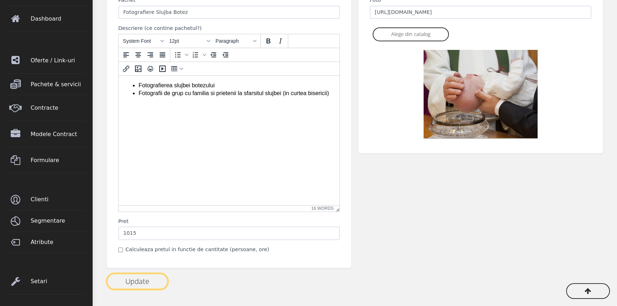
click at [139, 282] on button "Update" at bounding box center [137, 281] width 61 height 16
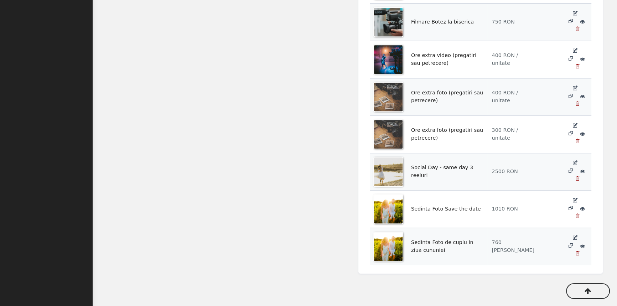
scroll to position [951, 0]
click at [449, 91] on link "Ore extra foto (pregatiri sau petrecere)" at bounding box center [447, 96] width 72 height 14
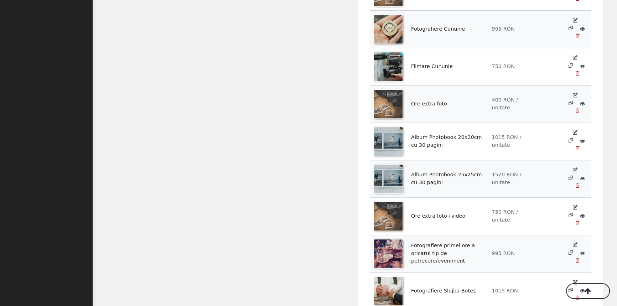
scroll to position [643, 0]
click at [573, 176] on icon at bounding box center [571, 179] width 6 height 6
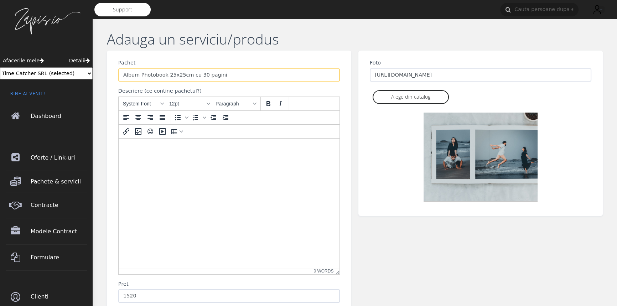
click at [224, 75] on input "Album Photobook 25x25cm cu 30 pagini" at bounding box center [228, 75] width 221 height 14
type input "Album Photobook Botez 25x25cm cu 30 pagini"
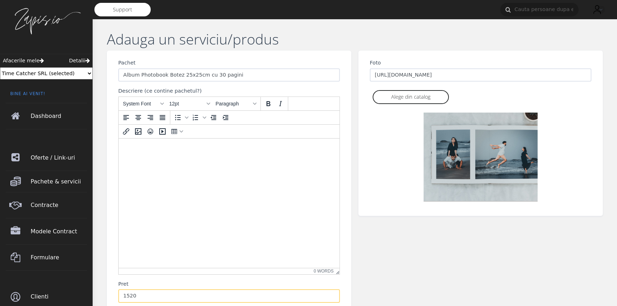
click at [146, 293] on input "1520" at bounding box center [228, 296] width 221 height 14
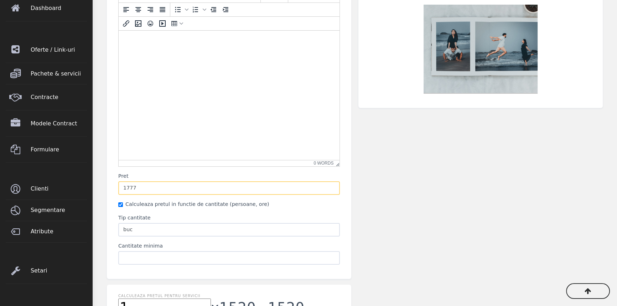
scroll to position [160, 0]
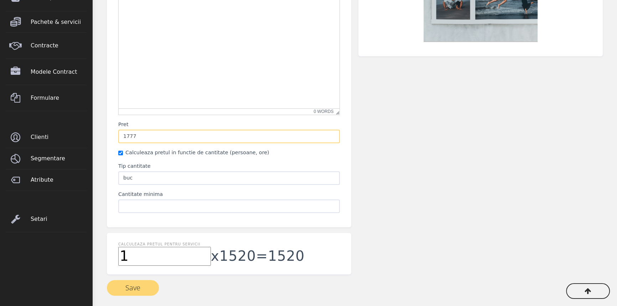
type input "1777"
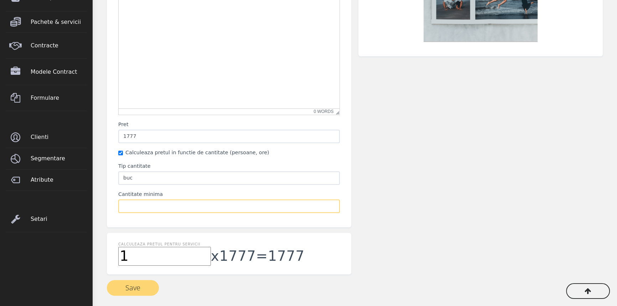
click at [158, 204] on input "Cantitate minima" at bounding box center [228, 206] width 221 height 14
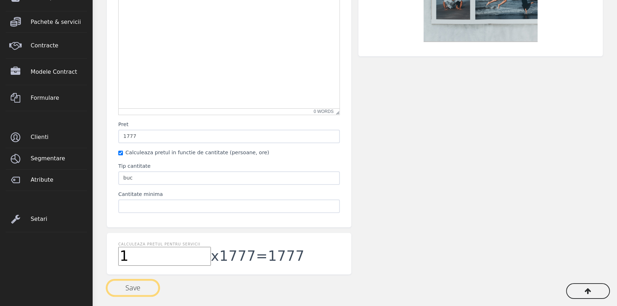
click at [140, 286] on button "Save" at bounding box center [133, 288] width 52 height 16
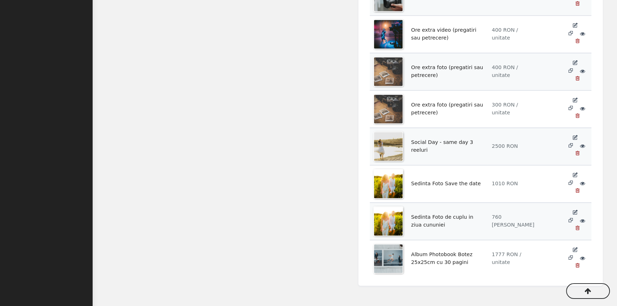
scroll to position [988, 0]
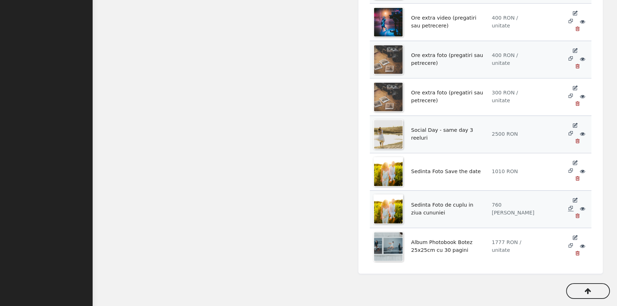
click at [573, 205] on icon at bounding box center [571, 208] width 6 height 6
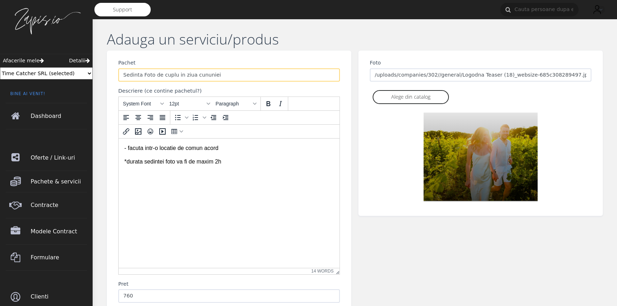
drag, startPoint x: 159, startPoint y: 75, endPoint x: 220, endPoint y: 74, distance: 60.5
click at [220, 74] on input "Sedinta Foto de cuplu in ziua cununiei" at bounding box center [228, 75] width 221 height 14
type input "Sedinta Foto de familie in ziua botezului"
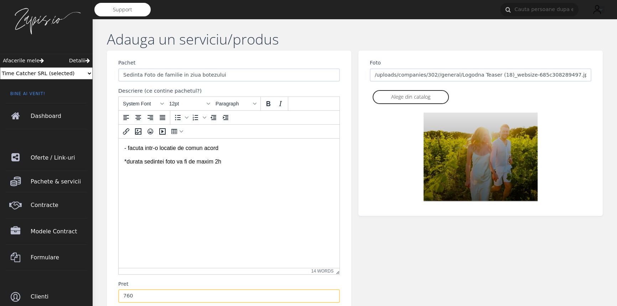
click at [141, 293] on input "760" at bounding box center [228, 296] width 221 height 14
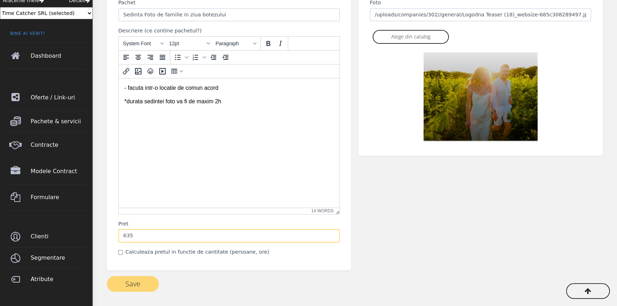
scroll to position [61, 0]
type input "635"
click at [197, 119] on html "- facuta intr-o locatie de comun acord *durata sedintei foto va fi de maxim 2h" at bounding box center [229, 98] width 221 height 41
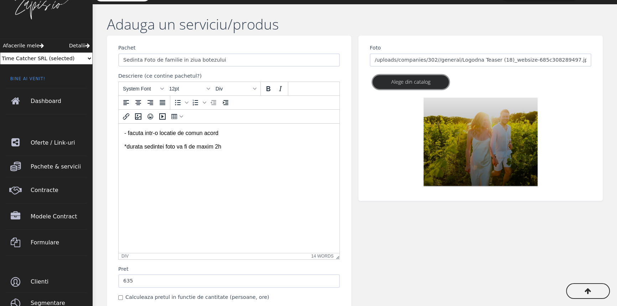
click at [414, 84] on link "Alege din catalog" at bounding box center [410, 82] width 76 height 14
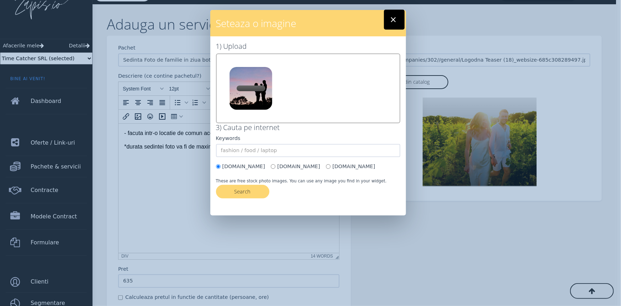
type input "/uploads/companies/302//general/George_Ionita_9-68daa5c755f48.jpeg"
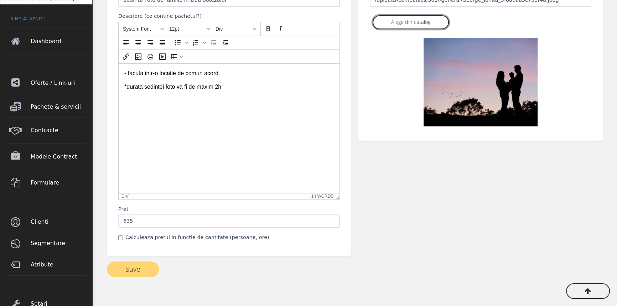
scroll to position [98, 0]
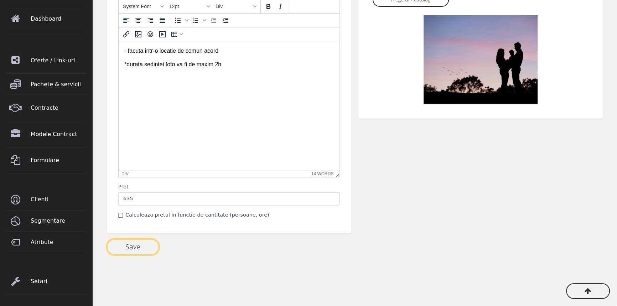
click at [141, 245] on button "Save" at bounding box center [133, 247] width 52 height 16
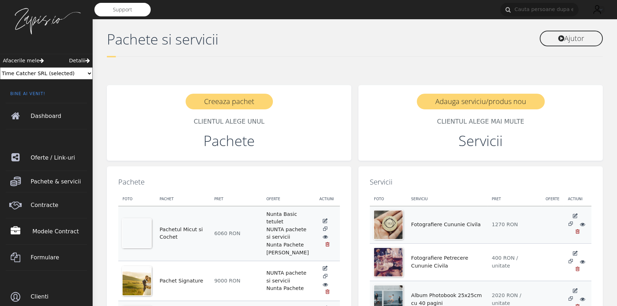
click at [46, 228] on span "Modele Contract" at bounding box center [60, 231] width 56 height 20
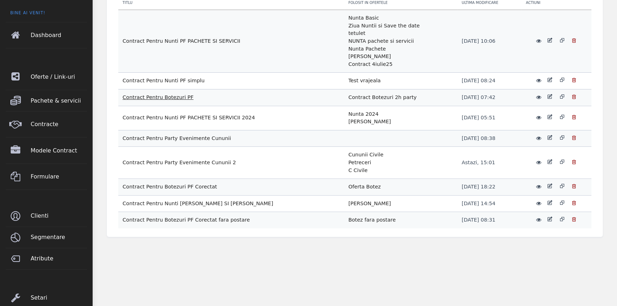
scroll to position [98, 0]
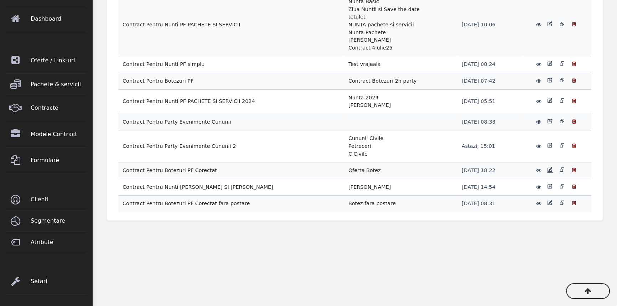
click at [547, 169] on icon at bounding box center [550, 170] width 6 height 6
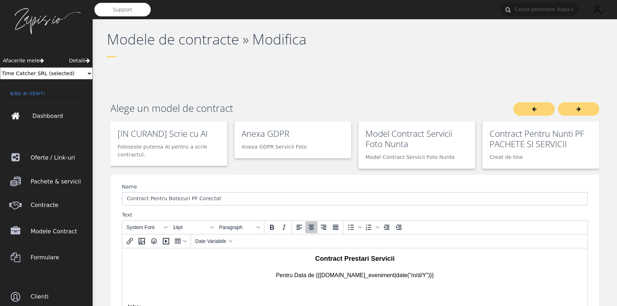
click link "Dashboard"
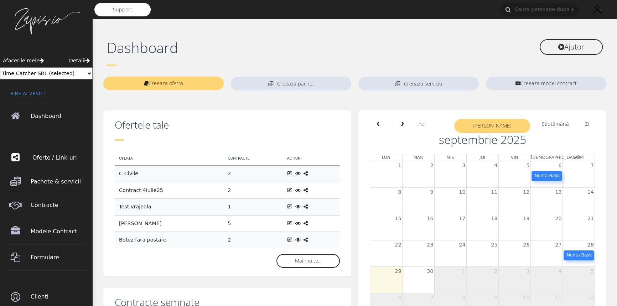
click at [52, 157] on span "Oferte / Link-uri" at bounding box center [60, 158] width 56 height 20
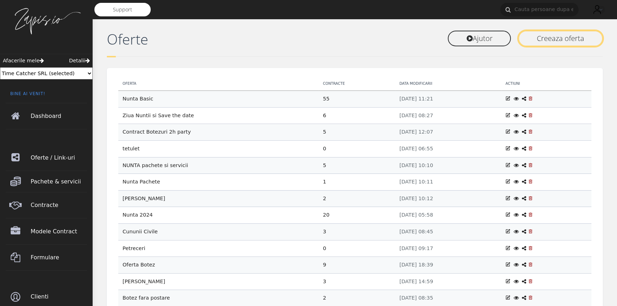
click at [547, 40] on link "Creeaza oferta" at bounding box center [560, 39] width 84 height 16
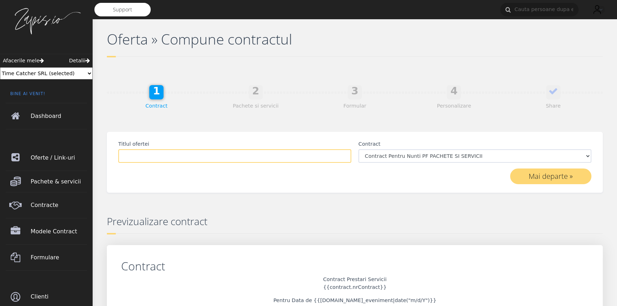
click at [164, 158] on input "Titlul ofertei" at bounding box center [234, 156] width 233 height 14
type input "Botez 2025"
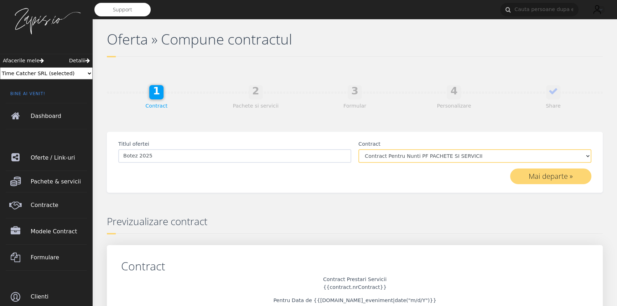
click at [405, 155] on select "Contract Pentru Nunti PF PACHETE SI SERVICII Contract Pentru Nunti PF simplu Co…" at bounding box center [474, 156] width 233 height 14
select select "35"
click at [358, 149] on select "Contract Pentru Nunti PF PACHETE SI SERVICII Contract Pentru Nunti PF simplu Co…" at bounding box center [474, 156] width 233 height 14
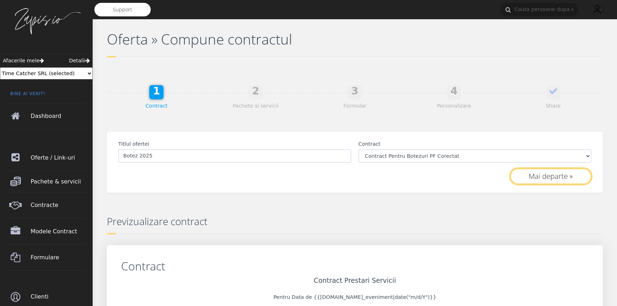
click at [555, 178] on button "Mai departe »" at bounding box center [550, 176] width 81 height 16
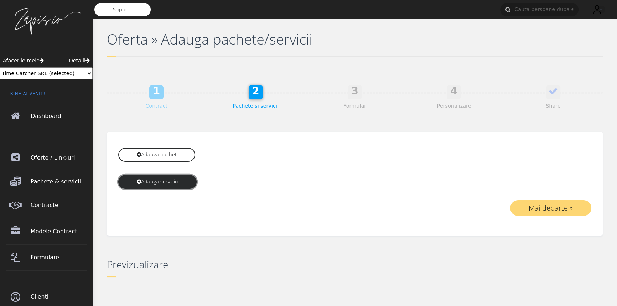
click at [155, 178] on link "Adauga serviciu" at bounding box center [157, 182] width 78 height 14
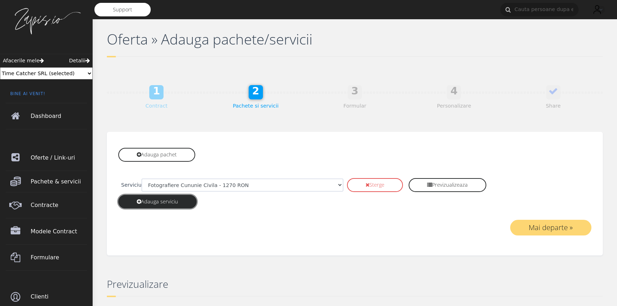
click at [171, 199] on link "Adauga serviciu" at bounding box center [157, 202] width 78 height 14
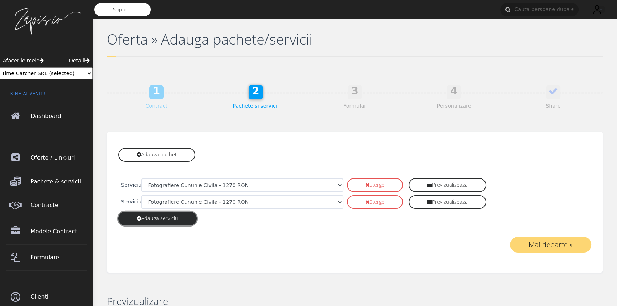
click at [172, 214] on link "Adauga serviciu" at bounding box center [157, 218] width 78 height 14
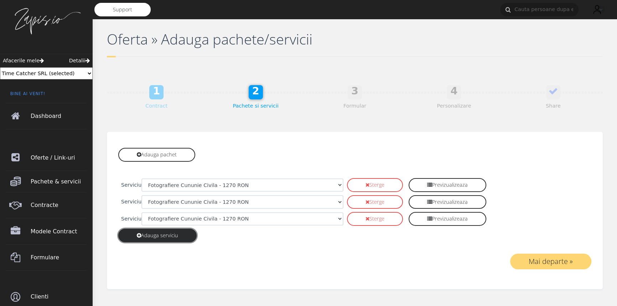
click at [167, 238] on link "Adauga serviciu" at bounding box center [157, 236] width 78 height 14
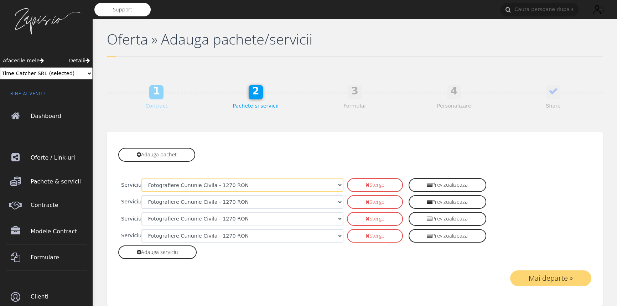
click at [215, 181] on select "Fotografiere Cununie Civila - 1270 RON Fotografiere Petrecere Cununie Civila - …" at bounding box center [242, 185] width 202 height 14
select select "91"
click at [141, 178] on select "Fotografiere Cununie Civila - 1270 RON Fotografiere Petrecere Cununie Civila - …" at bounding box center [242, 185] width 202 height 14
click at [189, 204] on select "Fotografiere Cununie Civila - 1270 RON Fotografiere Petrecere Cununie Civila - …" at bounding box center [242, 202] width 202 height 14
select select "196"
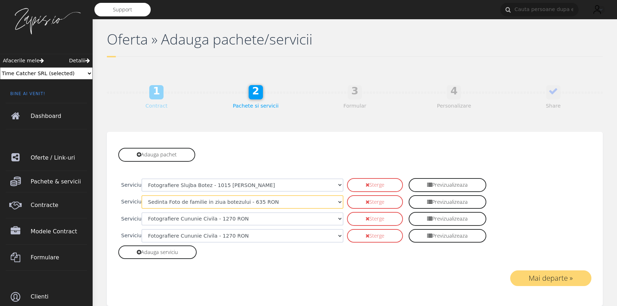
click at [141, 195] on select "Fotografiere Cununie Civila - 1270 RON Fotografiere Petrecere Cununie Civila - …" at bounding box center [242, 202] width 202 height 14
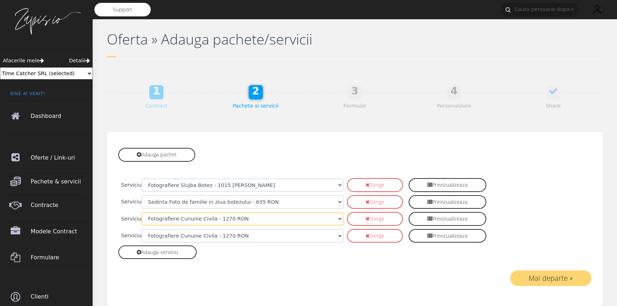
click at [197, 219] on select "Fotografiere Cununie Civila - 1270 RON Fotografiere Petrecere Cununie Civila - …" at bounding box center [242, 219] width 202 height 14
select select "94"
click at [141, 212] on select "Fotografiere Cununie Civila - 1270 RON Fotografiere Petrecere Cununie Civila - …" at bounding box center [242, 219] width 202 height 14
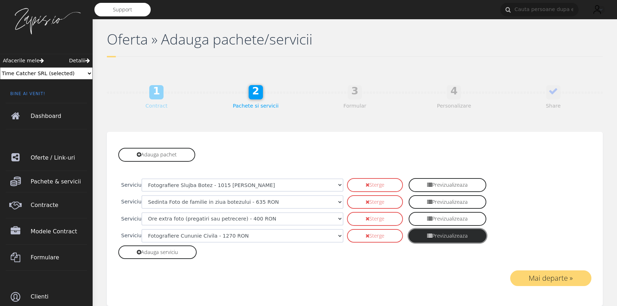
click at [413, 236] on link "Previzualizeaza" at bounding box center [447, 236] width 78 height 14
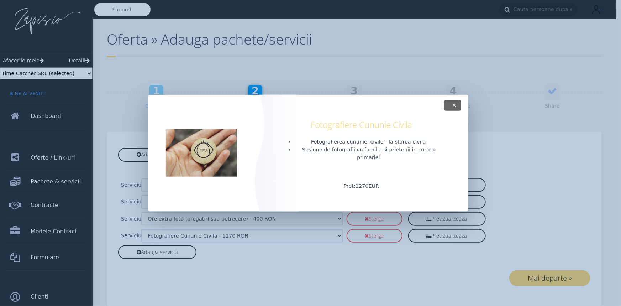
click at [452, 110] on button "Close" at bounding box center [452, 105] width 17 height 11
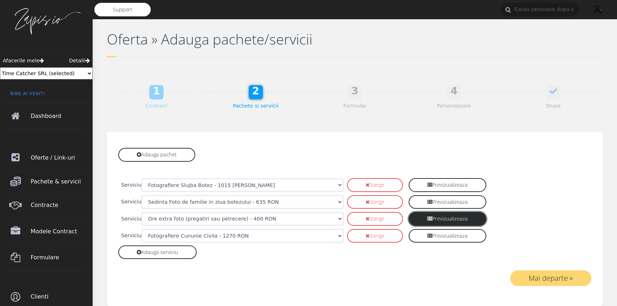
click at [412, 220] on link "Previzualizeaza" at bounding box center [447, 219] width 78 height 14
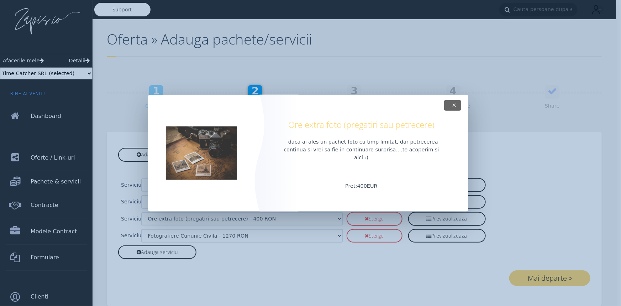
click at [451, 109] on button "Close" at bounding box center [452, 105] width 17 height 11
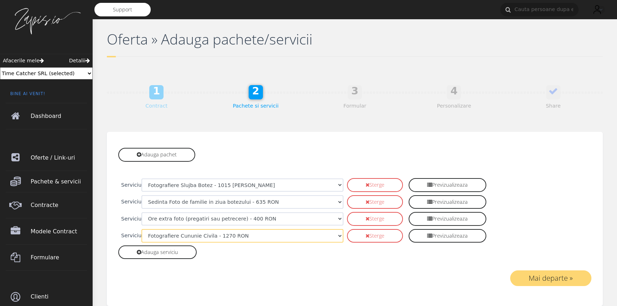
click at [210, 235] on select "Fotografiere Cununie Civila - 1270 RON Fotografiere Petrecere Cununie Civila - …" at bounding box center [242, 236] width 202 height 14
select select "87"
click at [141, 229] on select "Fotografiere Cununie Civila - 1270 RON Fotografiere Petrecere Cununie Civila - …" at bounding box center [242, 236] width 202 height 14
click at [148, 256] on link "Adauga serviciu" at bounding box center [157, 252] width 78 height 14
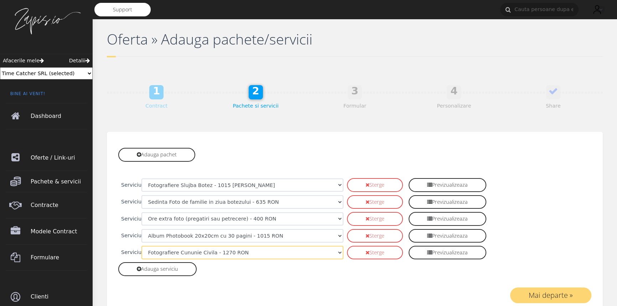
click at [173, 253] on select "Fotografiere Cununie Civila - 1270 RON Fotografiere Petrecere Cununie Civila - …" at bounding box center [242, 253] width 202 height 14
select select "195"
click at [141, 246] on select "Fotografiere Cununie Civila - 1270 RON Fotografiere Petrecere Cununie Civila - …" at bounding box center [242, 253] width 202 height 14
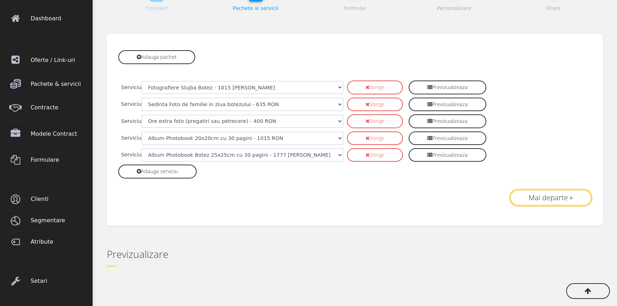
click at [537, 197] on button "Mai departe »" at bounding box center [550, 198] width 81 height 16
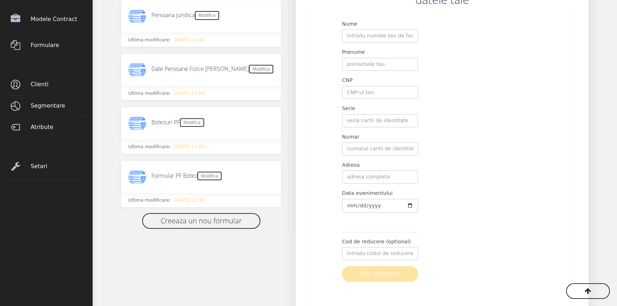
scroll to position [234, 0]
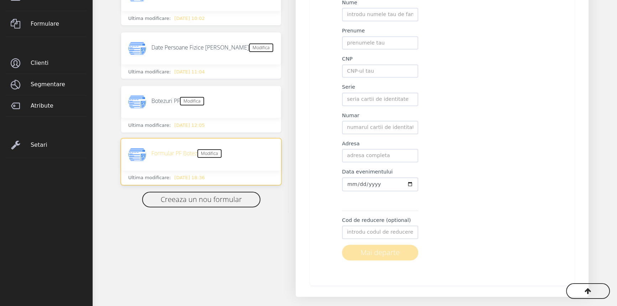
click at [160, 156] on h6 "Formular [PERSON_NAME] Modifica" at bounding box center [186, 153] width 70 height 9
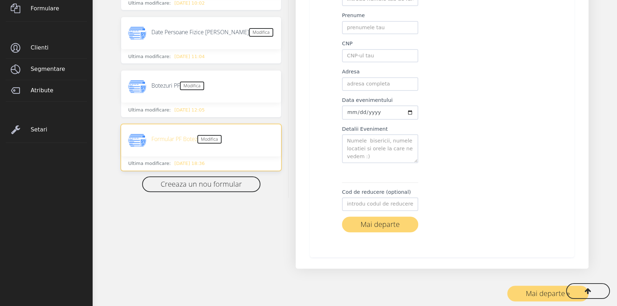
scroll to position [260, 0]
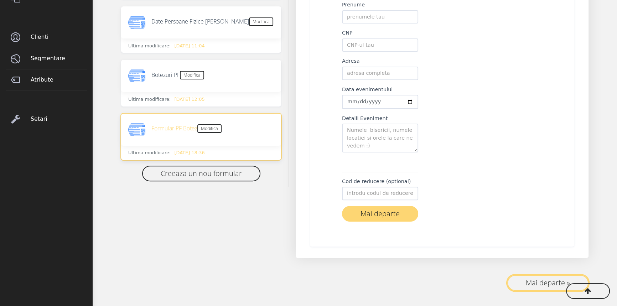
click at [540, 282] on button "Mai departe »" at bounding box center [547, 283] width 81 height 16
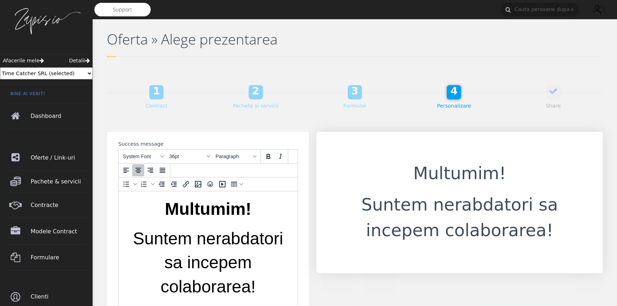
scroll to position [98, 0]
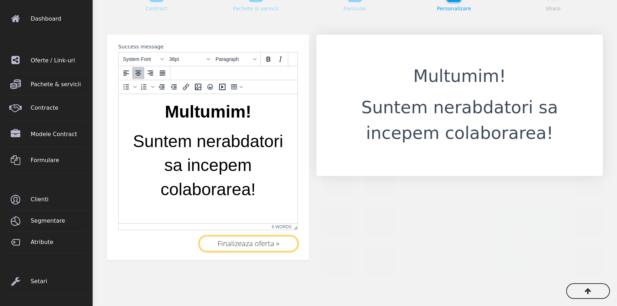
click at [244, 240] on button "Finalizeaza oferta »" at bounding box center [248, 244] width 99 height 16
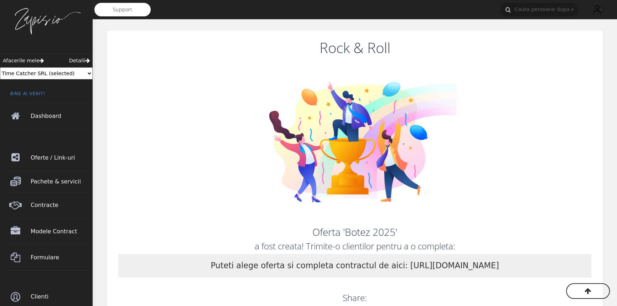
scroll to position [103, 0]
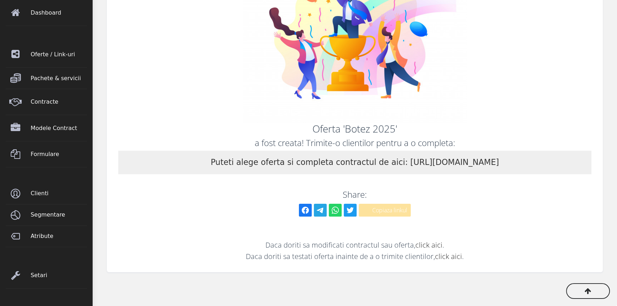
click at [393, 209] on button "Copiaza linkul" at bounding box center [385, 210] width 52 height 13
click at [44, 100] on span "Contracte" at bounding box center [60, 102] width 56 height 20
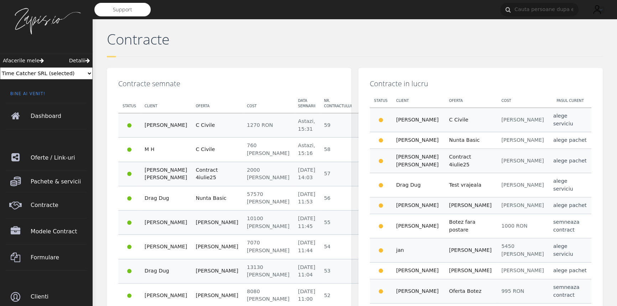
click at [361, 125] on icon at bounding box center [364, 124] width 6 height 6
